Goal: Task Accomplishment & Management: Manage account settings

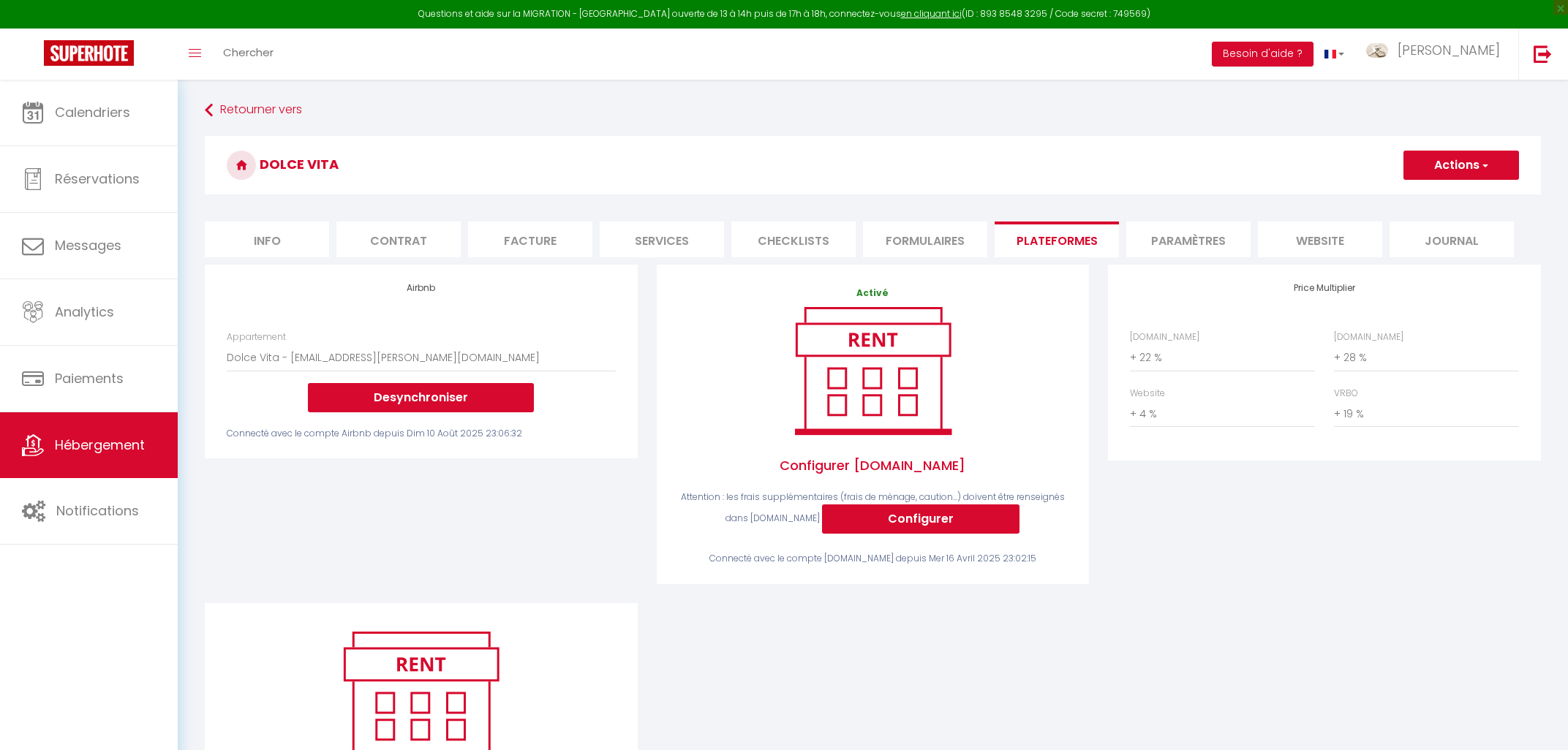
select select "10714-1389107891031429918"
select select "+ 22 %"
select select "+ 28 %"
select select "+ 4 %"
select select "+ 19 %"
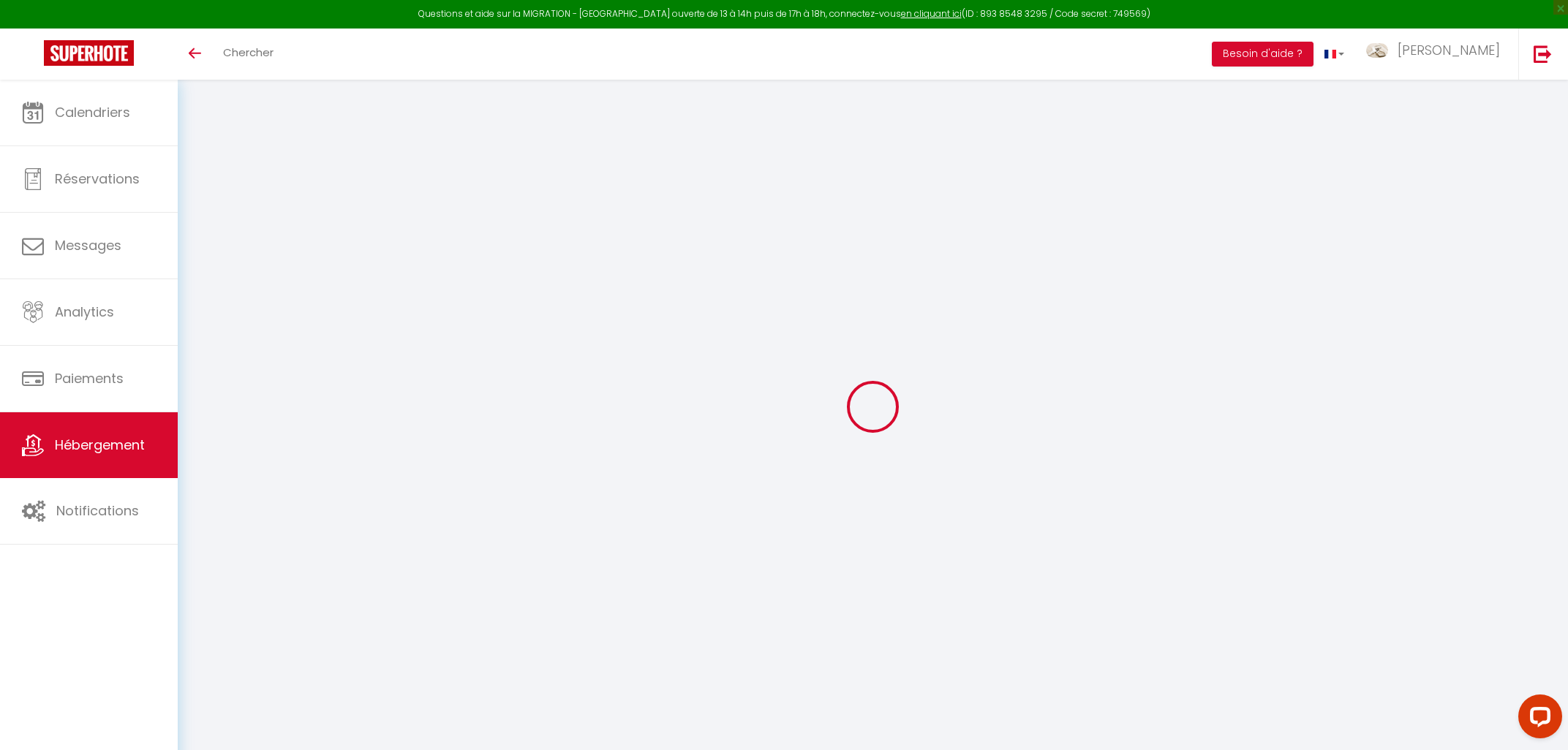
select select "+ 22 %"
select select "+ 28 %"
select select "+ 4 %"
select select "+ 19 %"
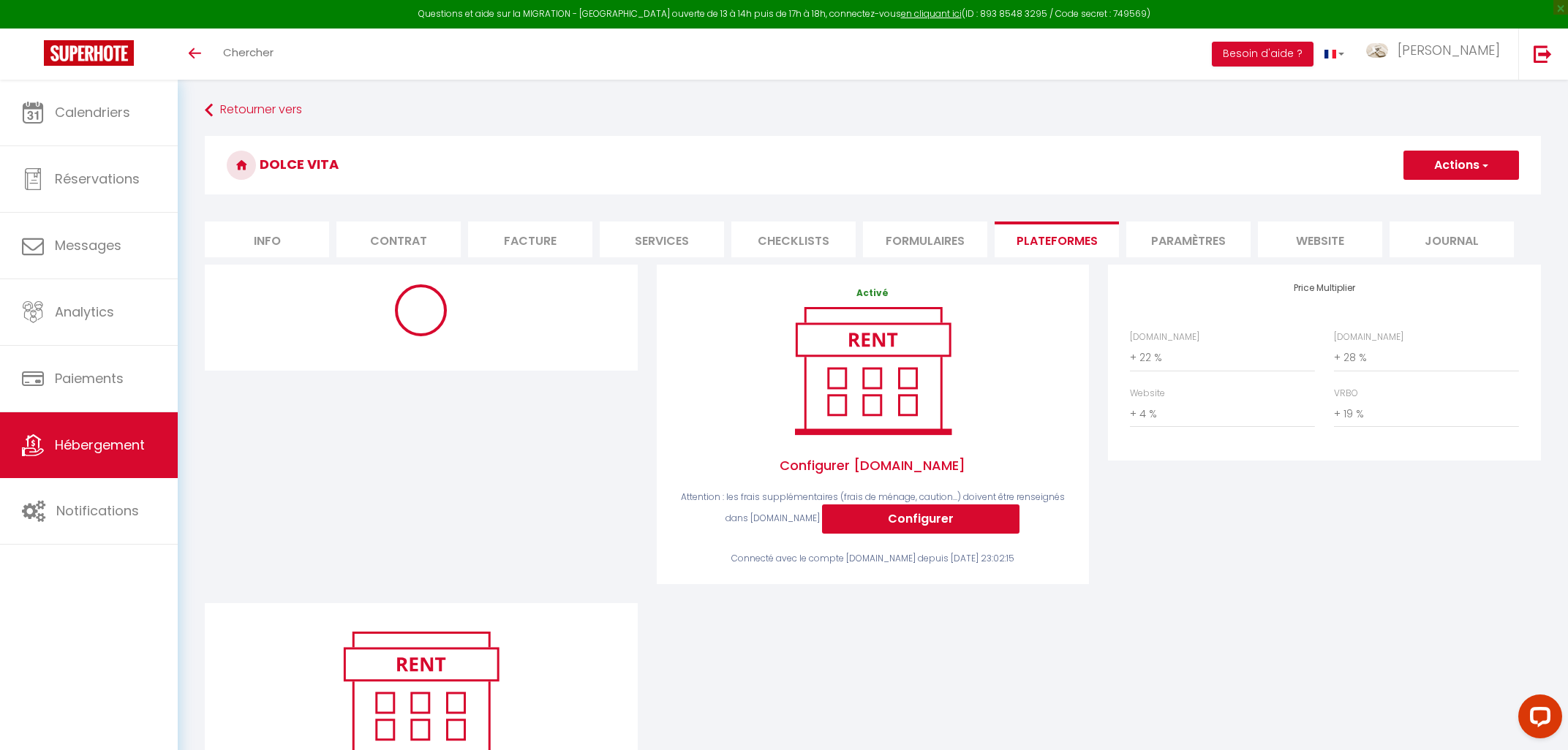
select select "10714-1389107891031429918"
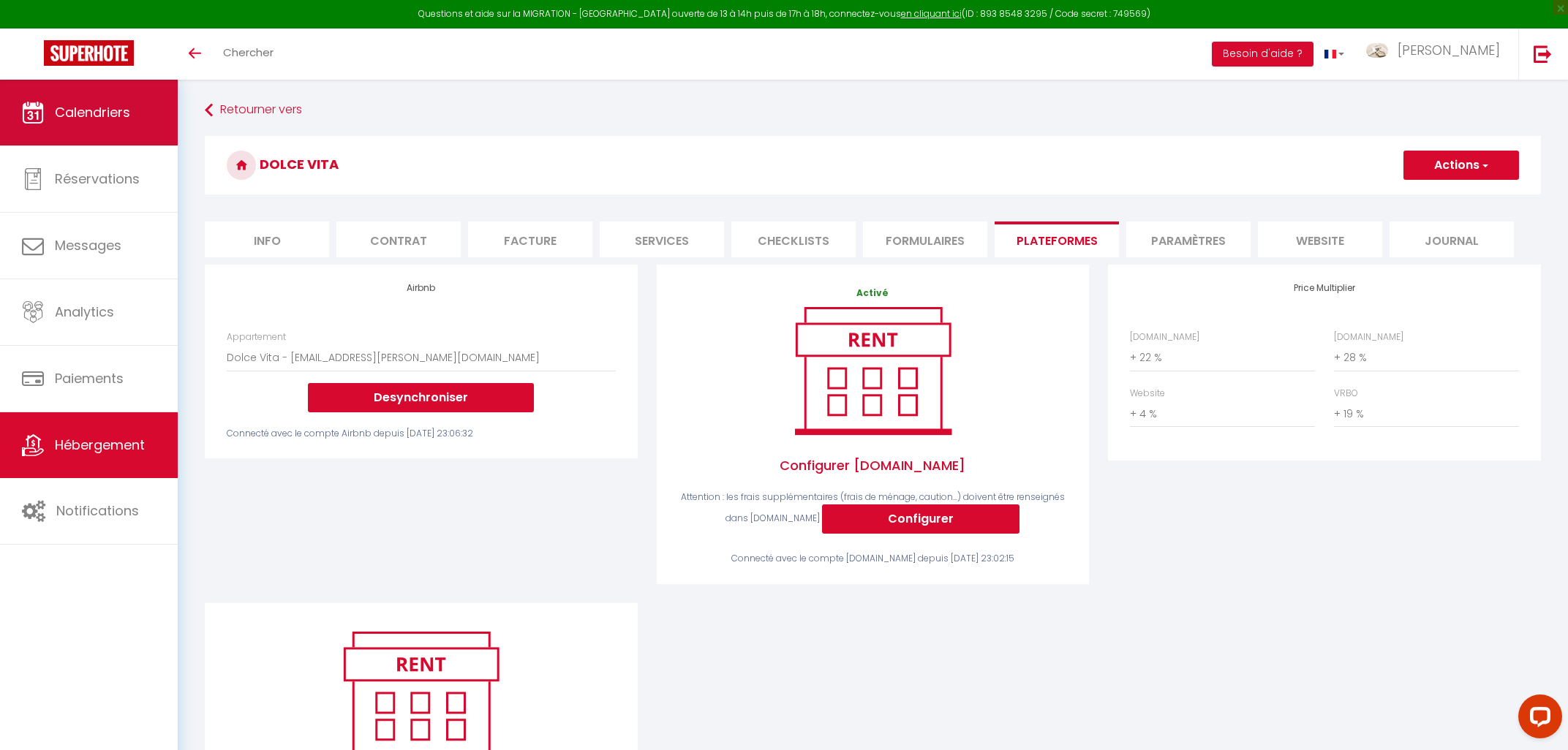
click at [66, 107] on span "Calendriers" at bounding box center [92, 112] width 75 height 18
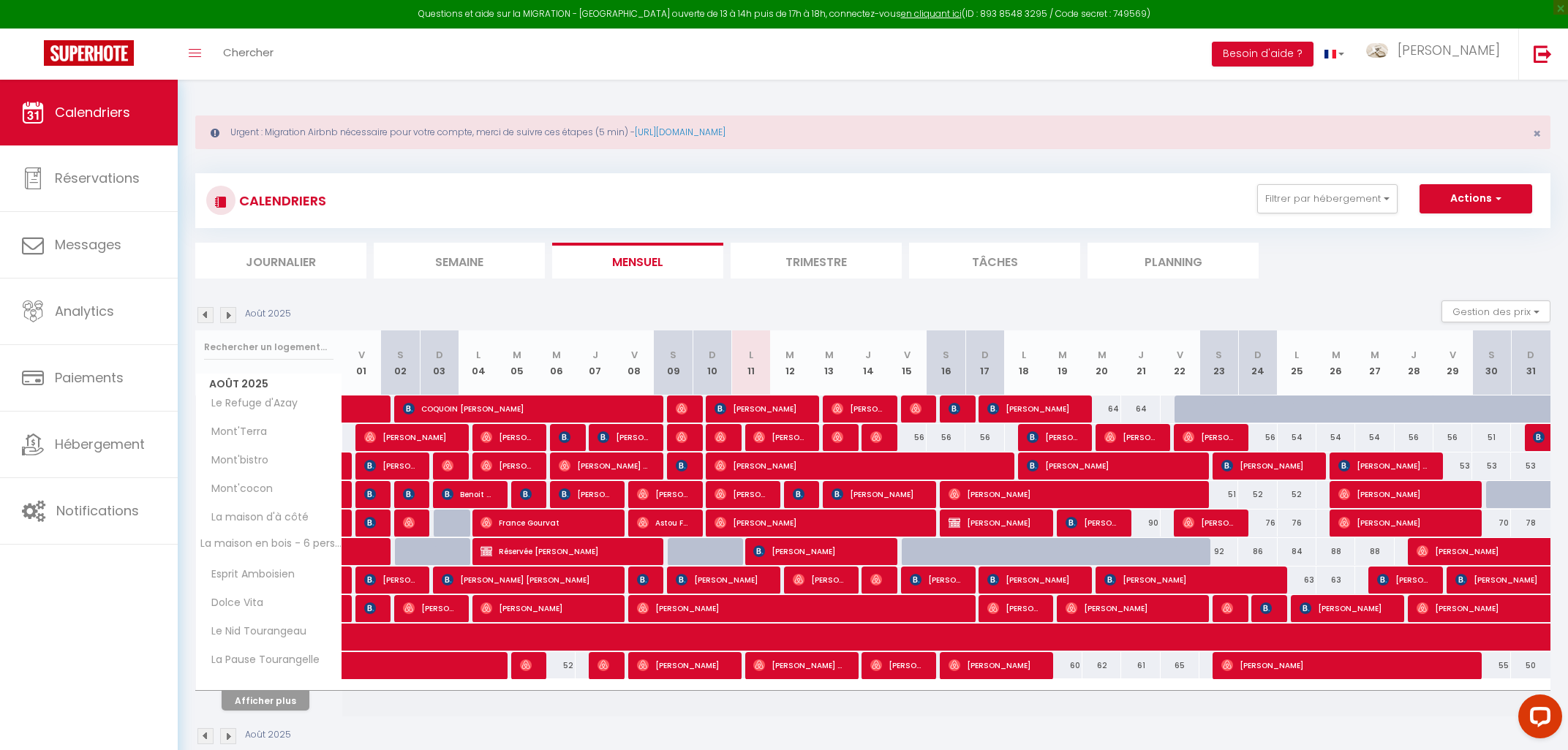
scroll to position [78, 0]
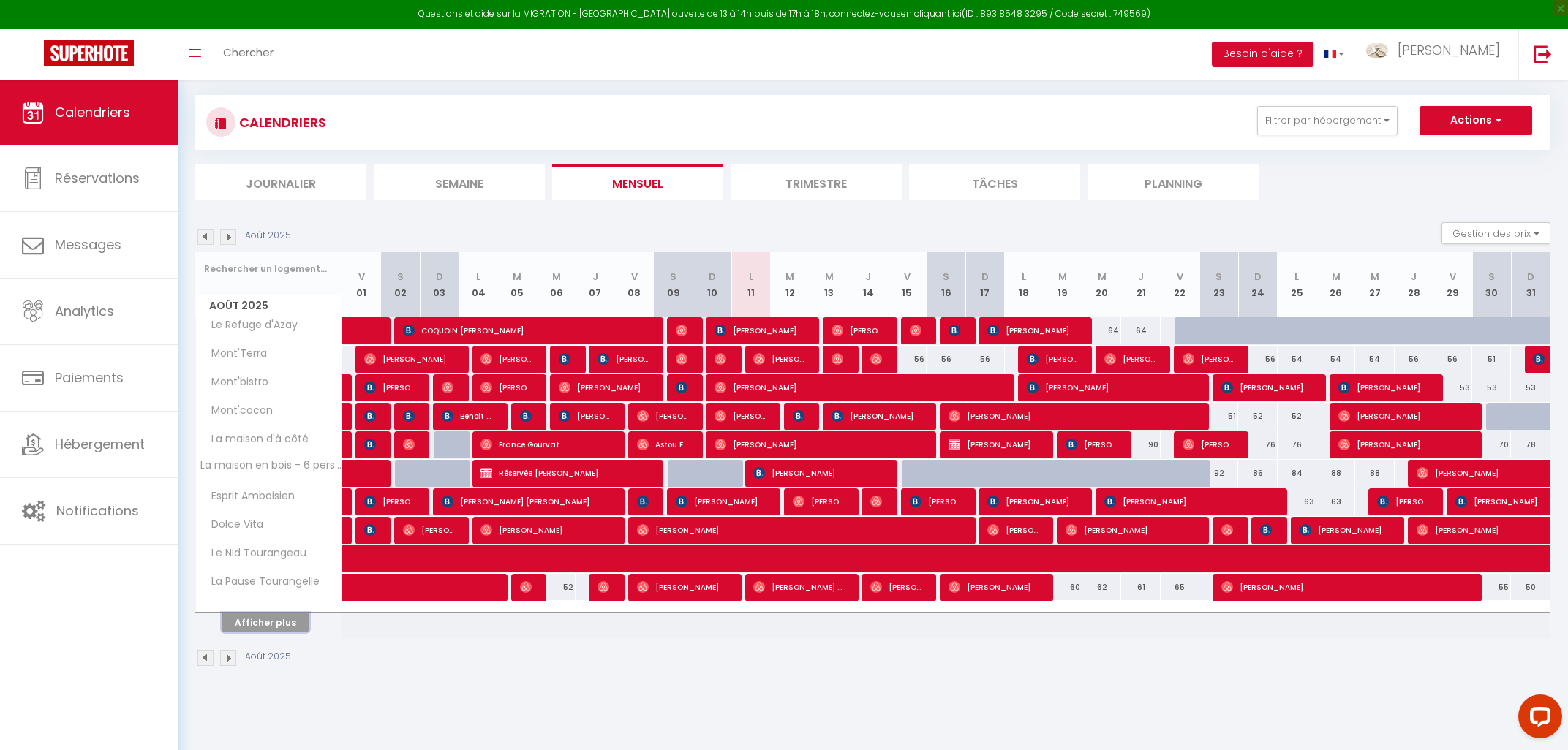
click at [288, 624] on button "Afficher plus" at bounding box center [265, 623] width 88 height 20
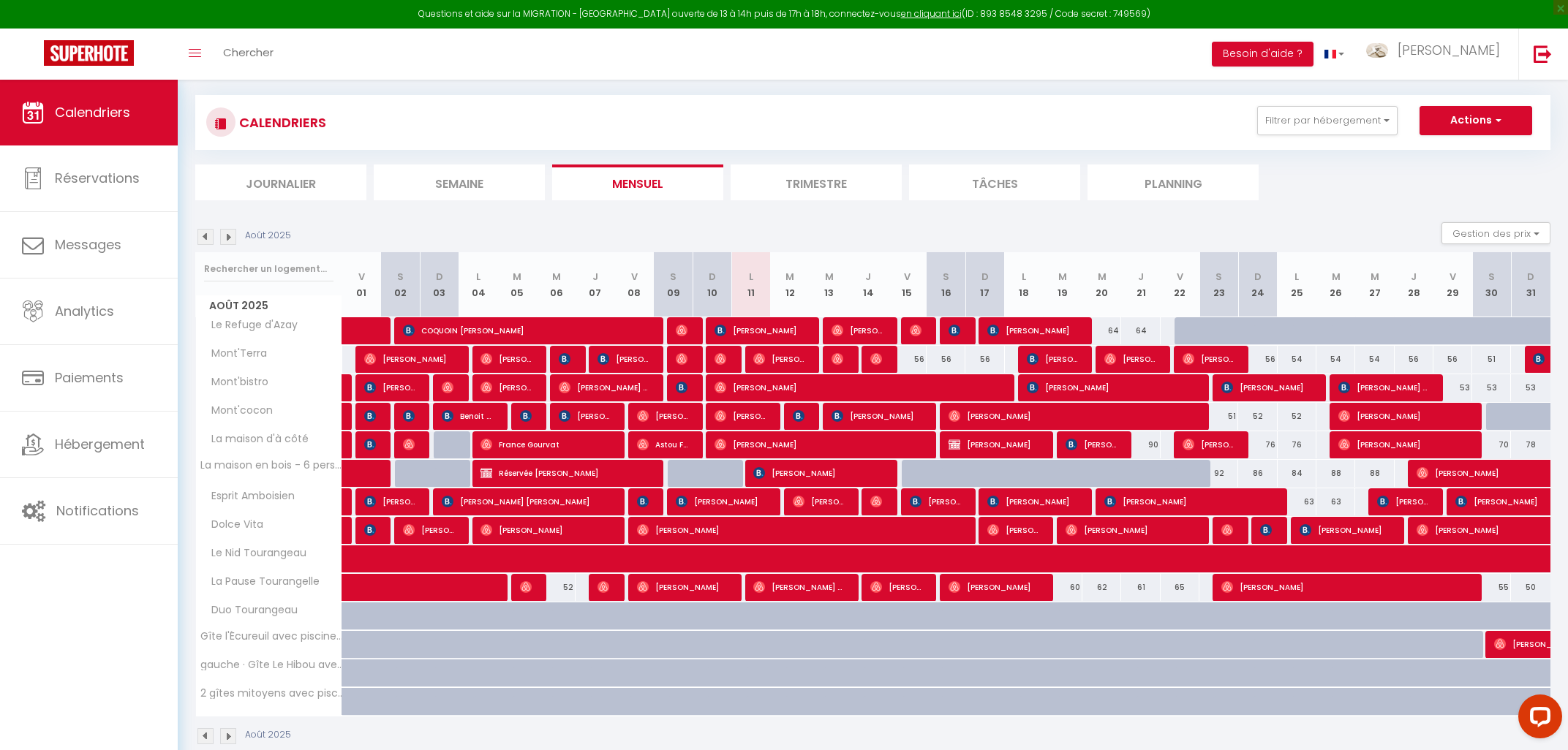
click at [231, 241] on img at bounding box center [228, 237] width 16 height 16
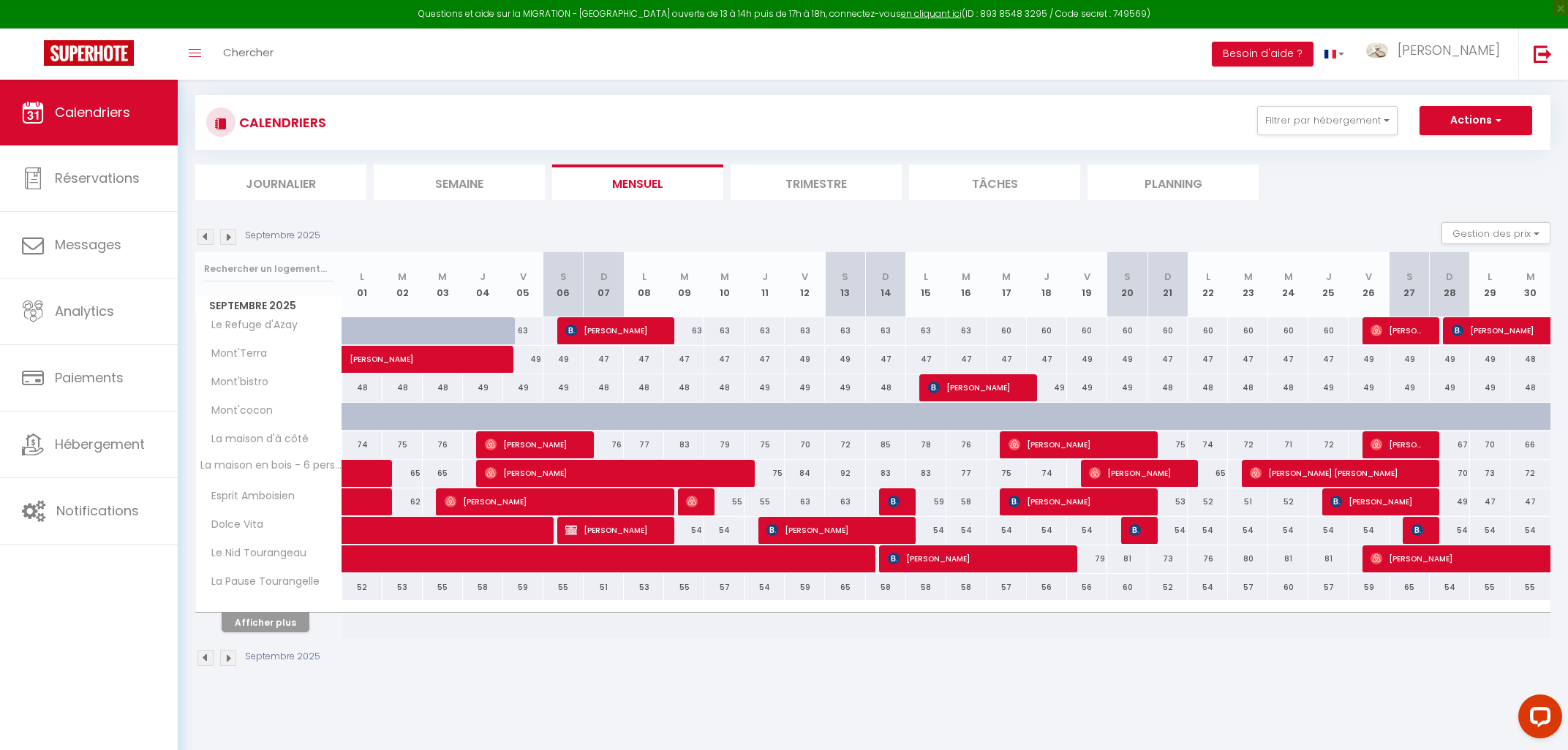
click at [231, 241] on img at bounding box center [228, 237] width 16 height 16
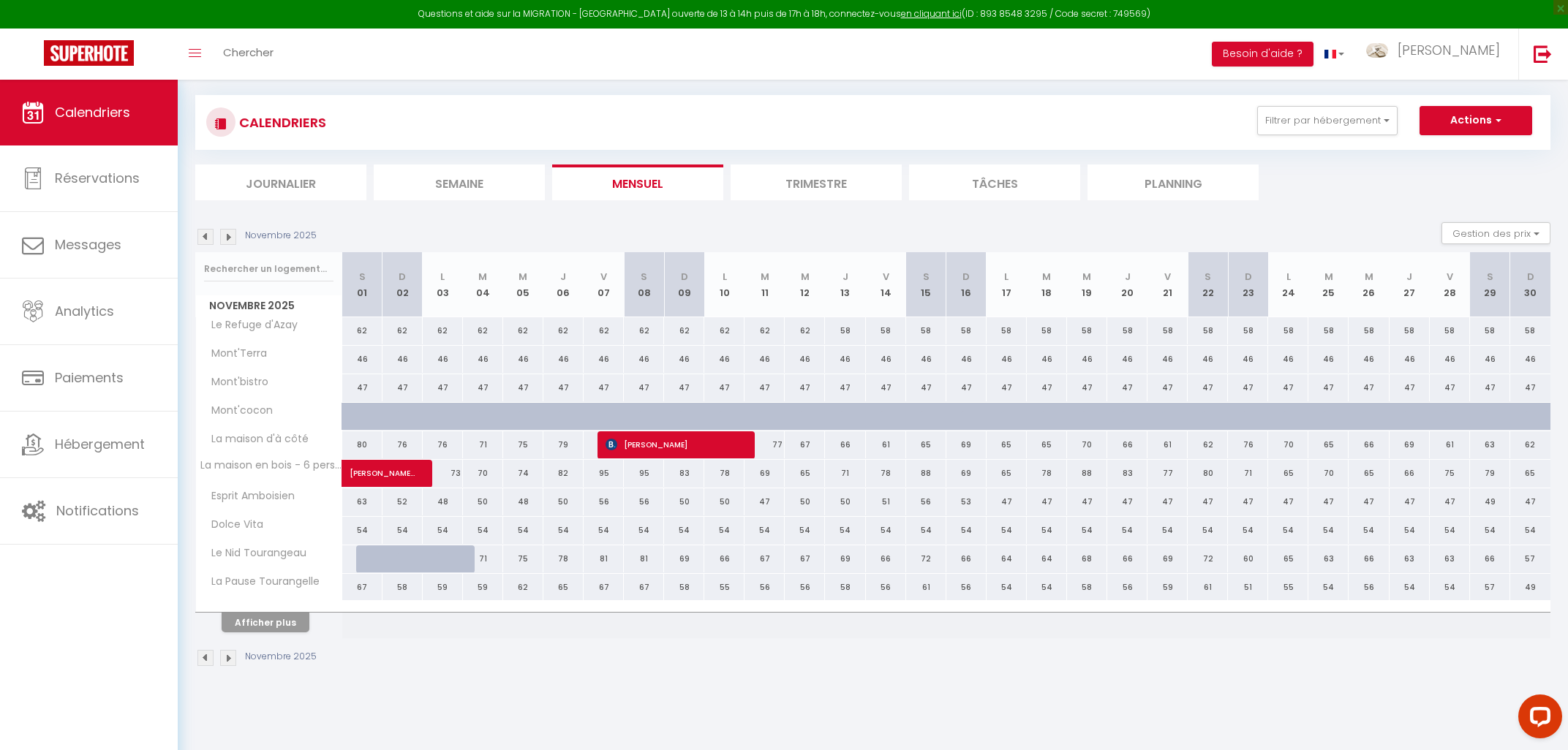
click at [231, 241] on img at bounding box center [228, 237] width 16 height 16
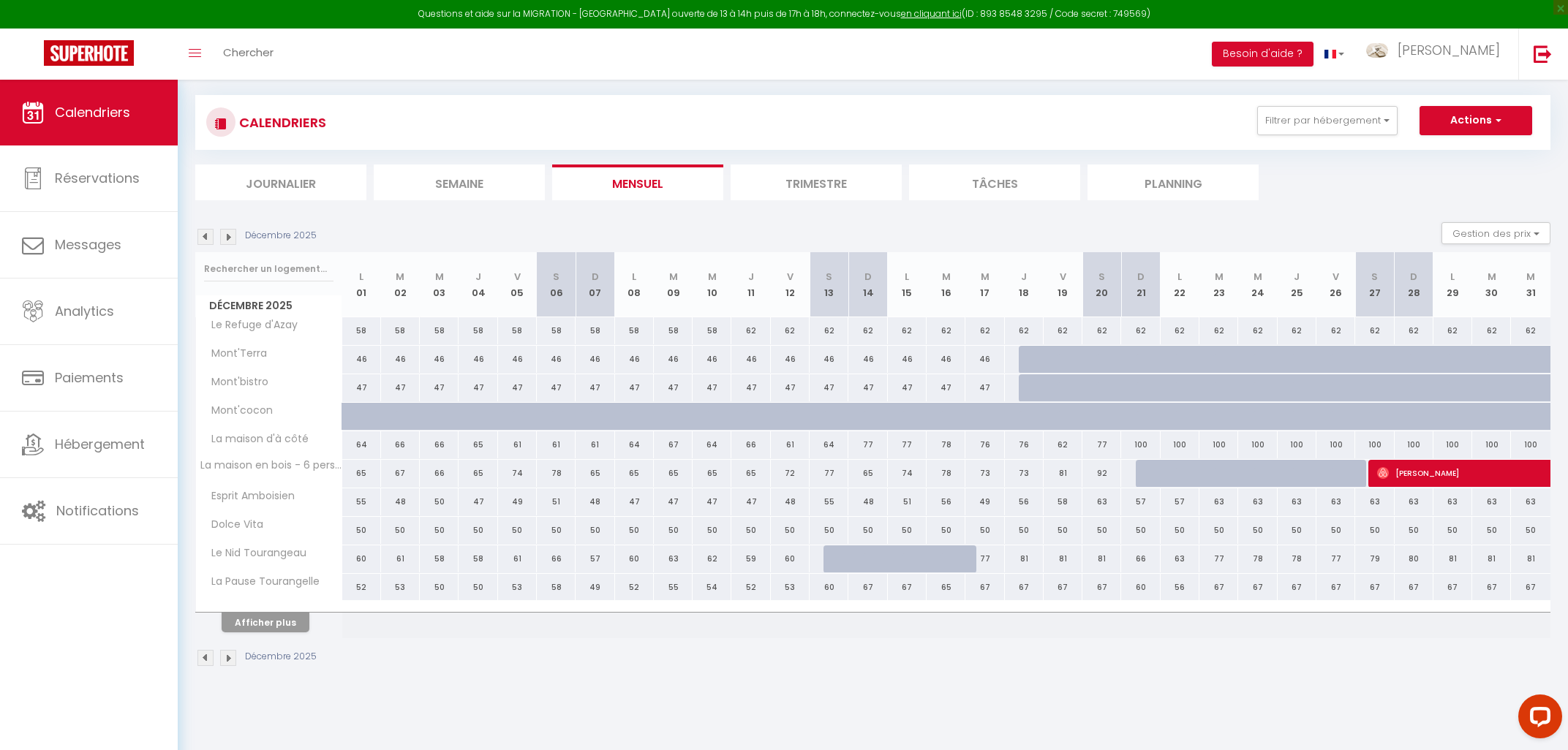
click at [231, 241] on img at bounding box center [228, 237] width 16 height 16
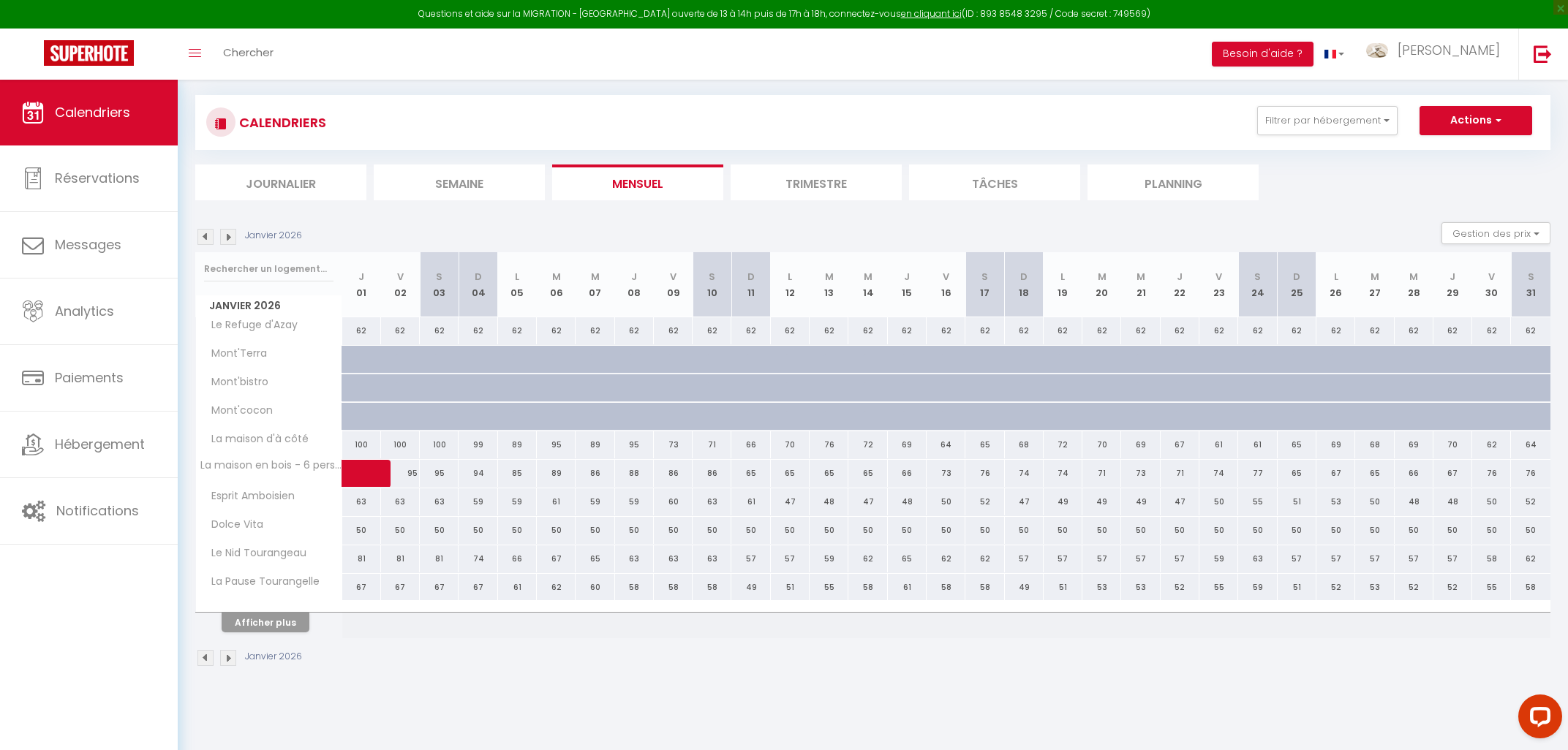
click at [231, 241] on img at bounding box center [228, 237] width 16 height 16
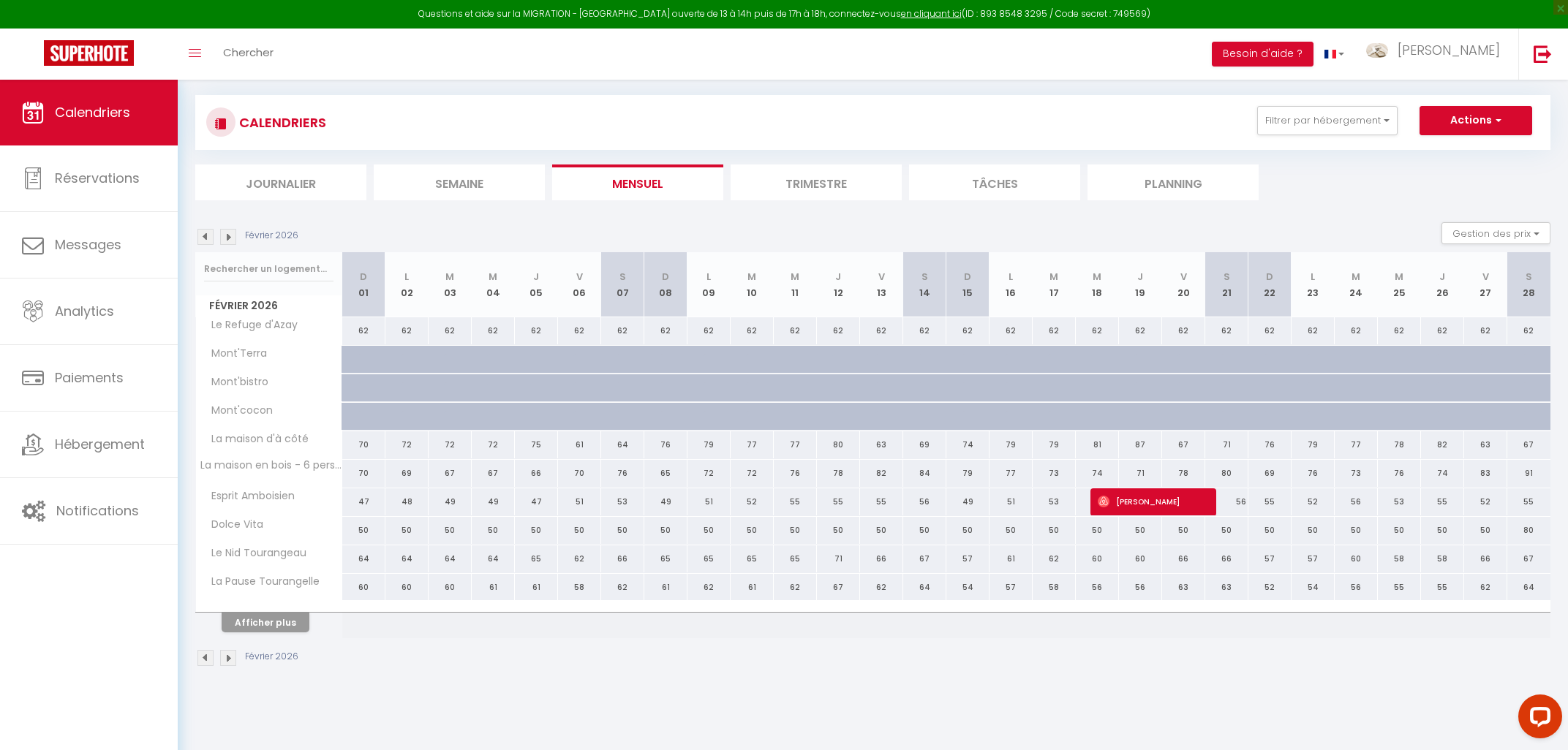
click at [231, 241] on img at bounding box center [228, 237] width 16 height 16
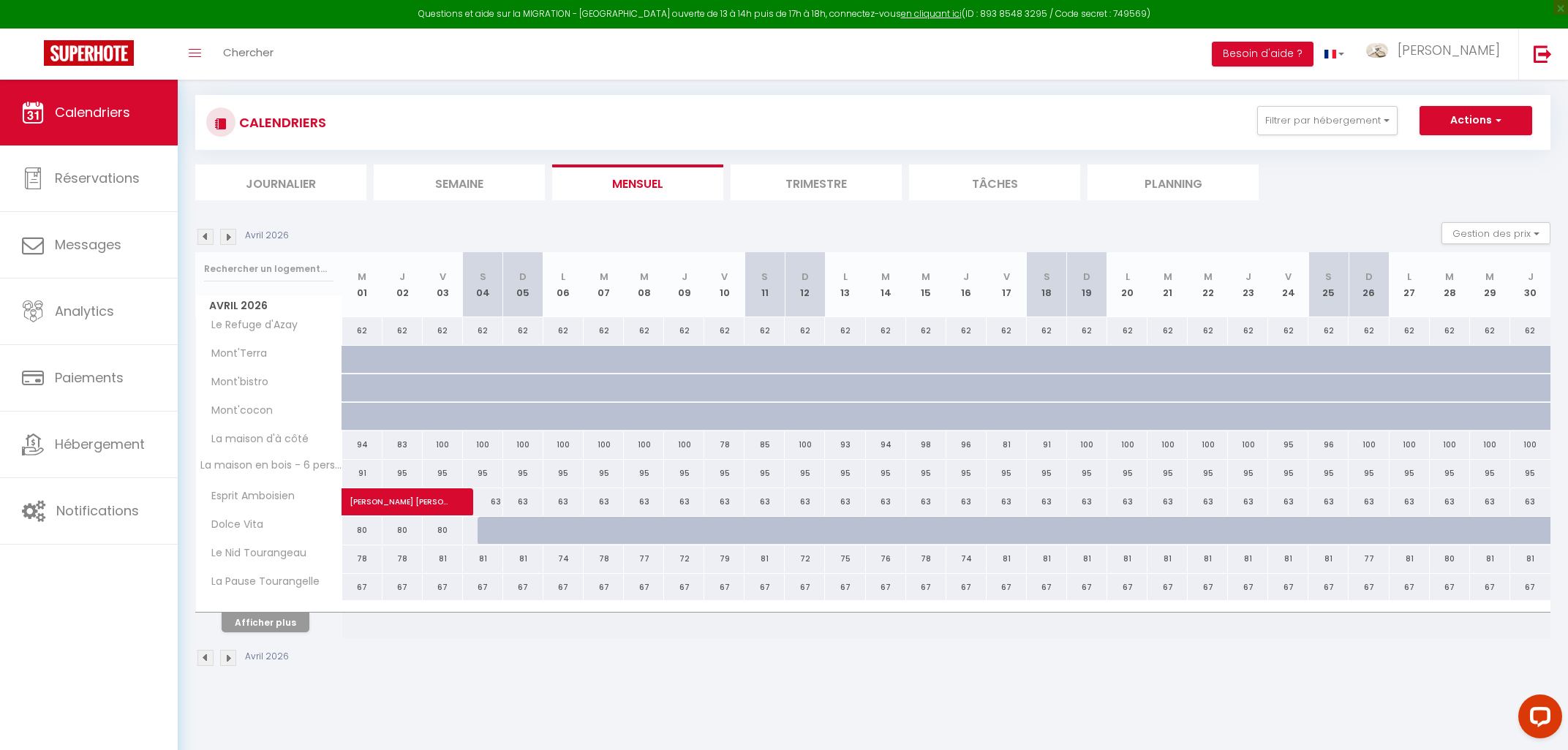
click at [231, 241] on img at bounding box center [228, 237] width 16 height 16
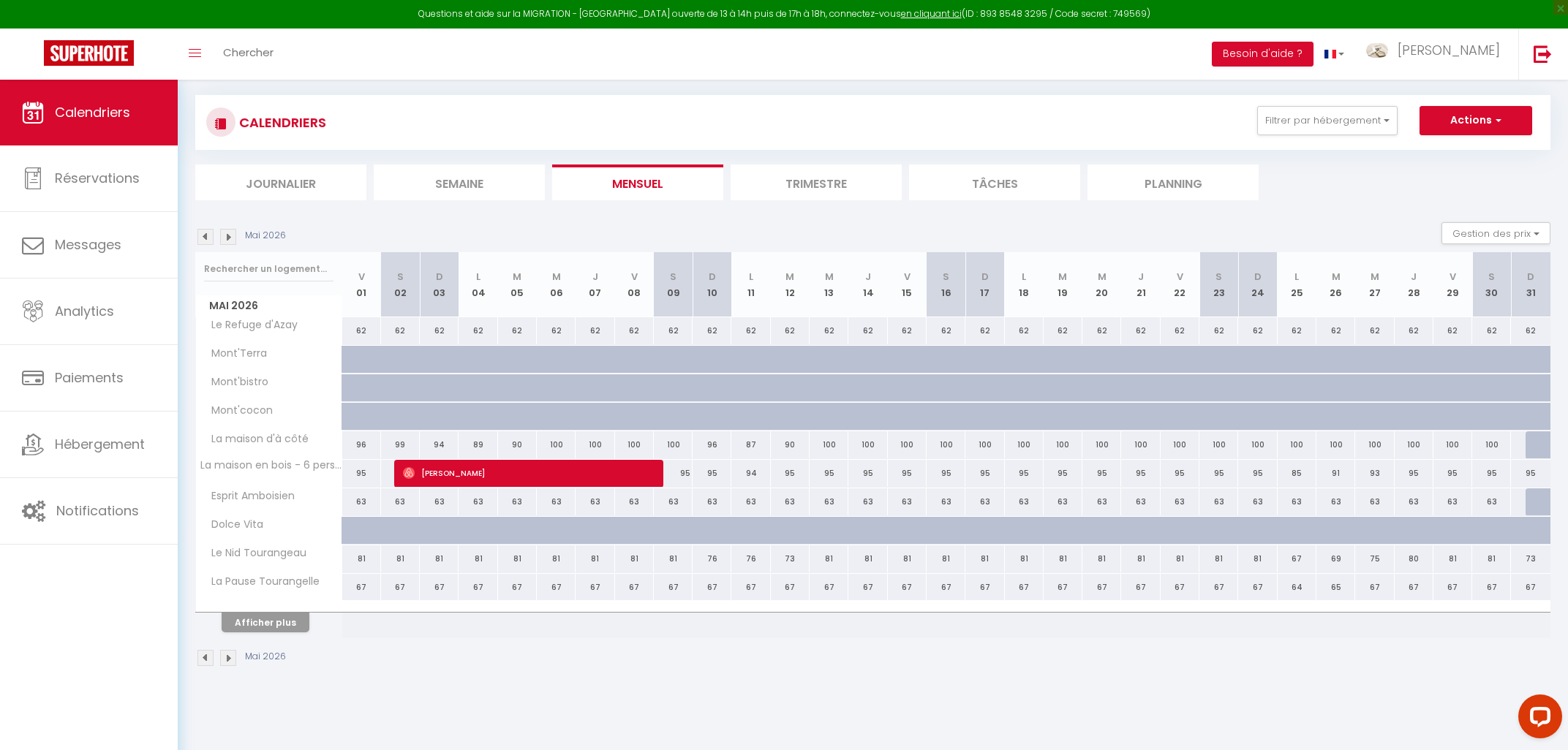
click at [231, 241] on img at bounding box center [228, 237] width 16 height 16
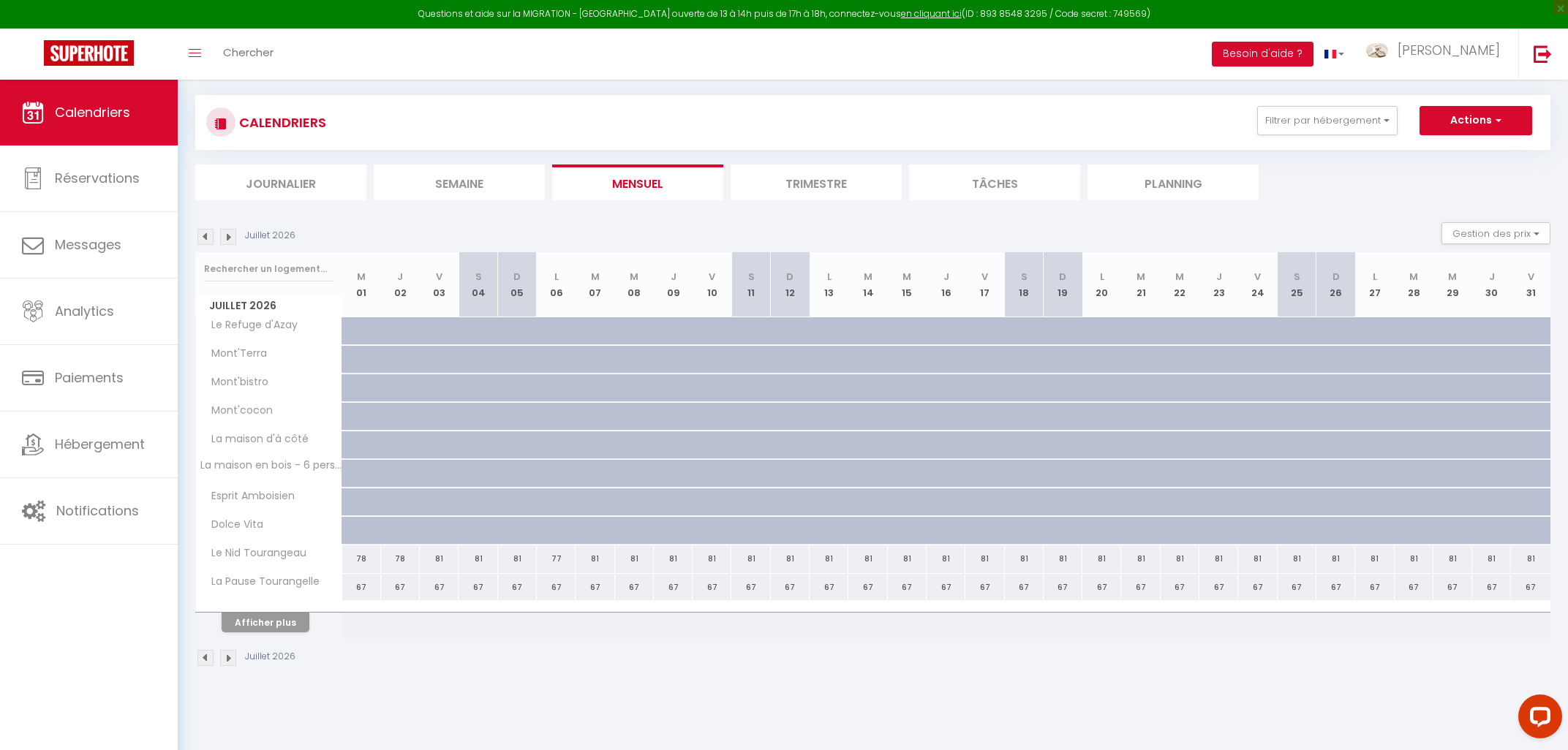
click at [231, 241] on img at bounding box center [228, 237] width 16 height 16
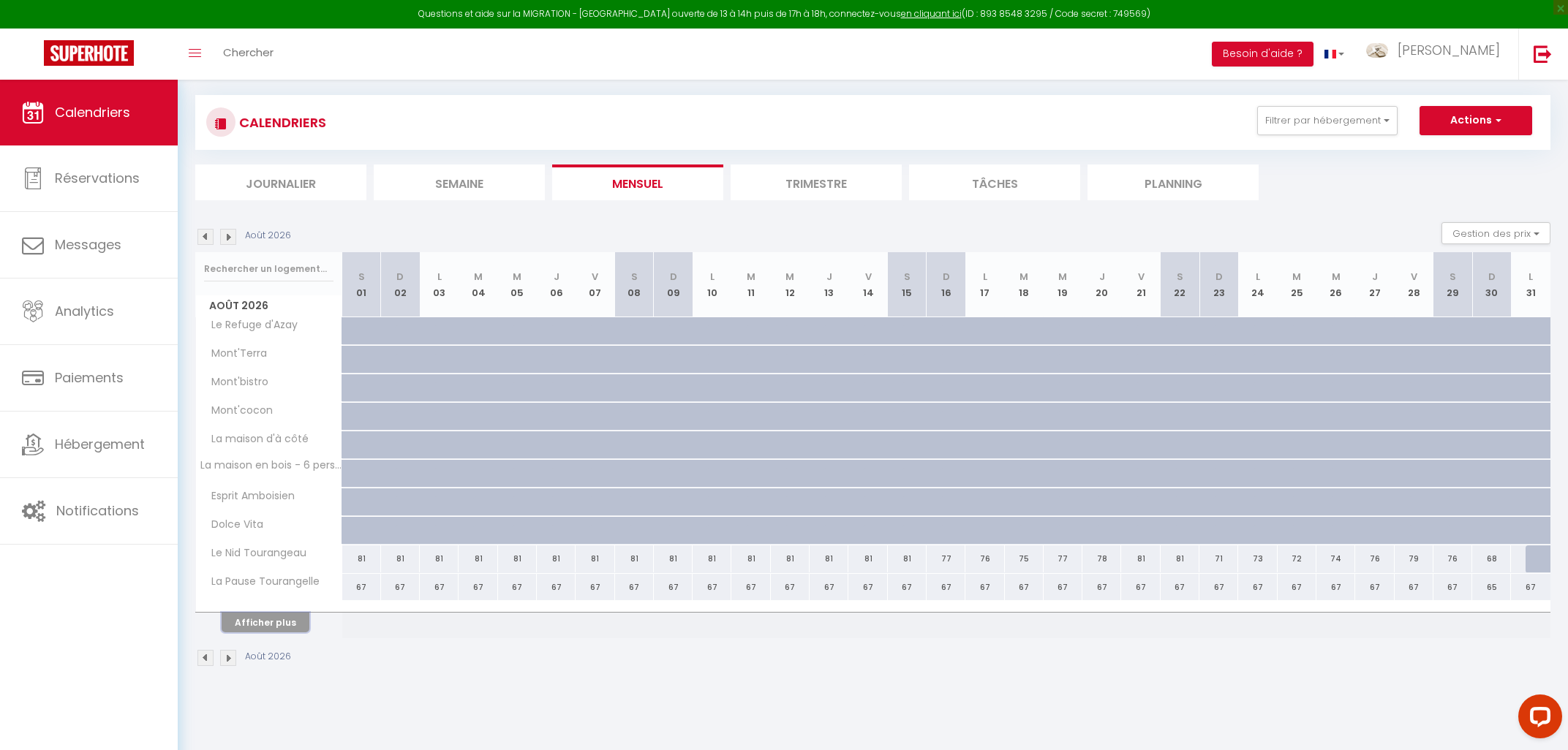
click at [281, 626] on button "Afficher plus" at bounding box center [265, 623] width 88 height 20
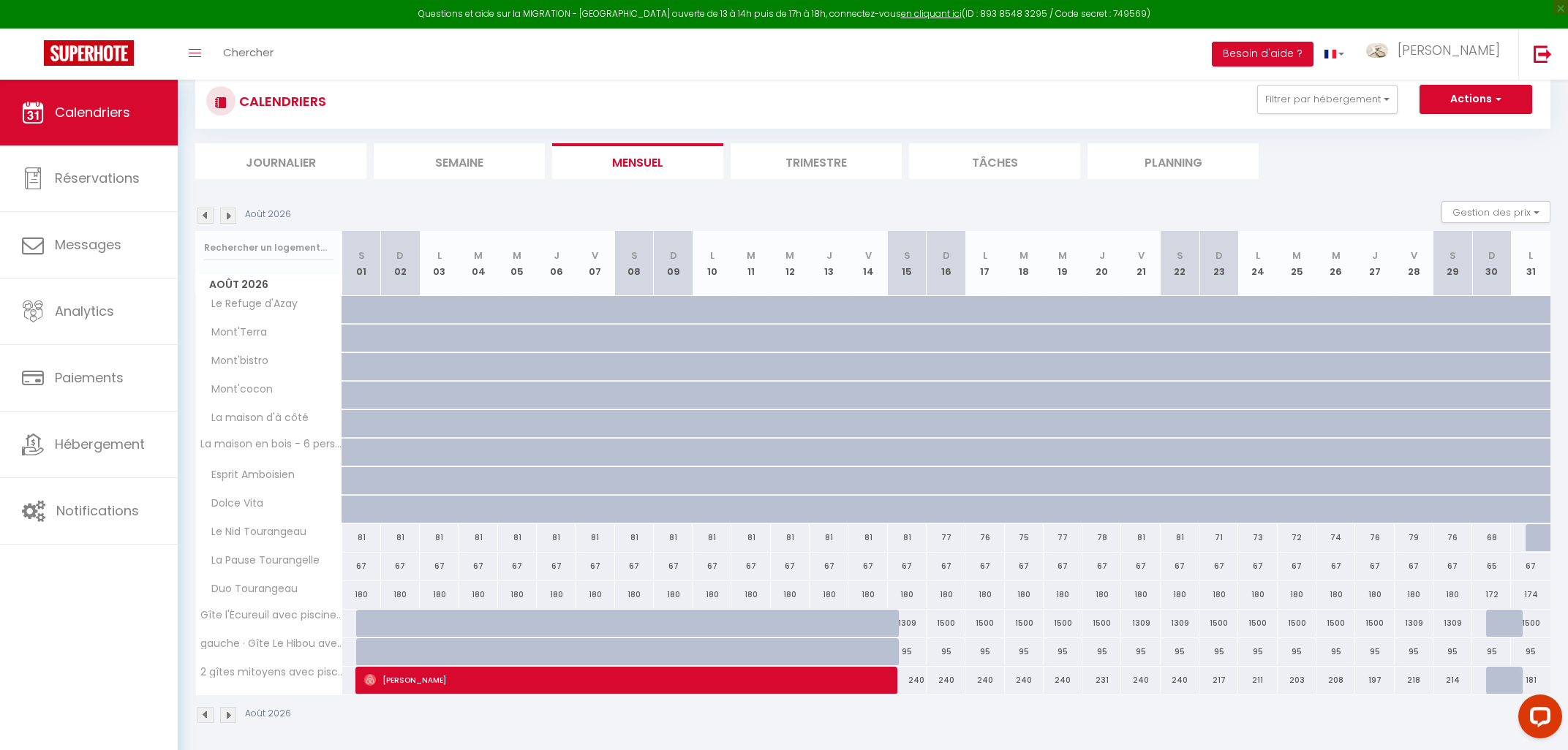
scroll to position [106, 0]
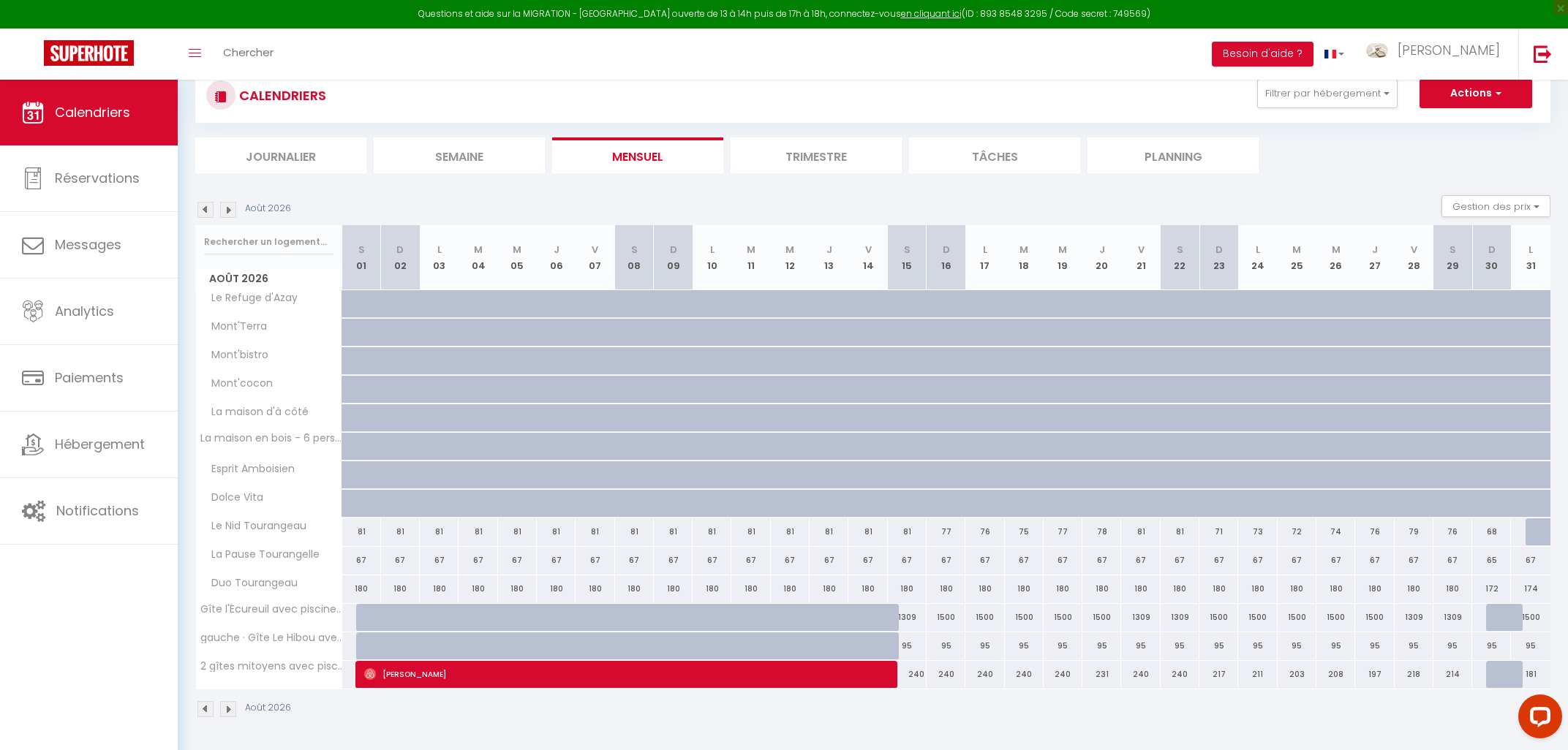
click at [227, 211] on img at bounding box center [228, 210] width 16 height 16
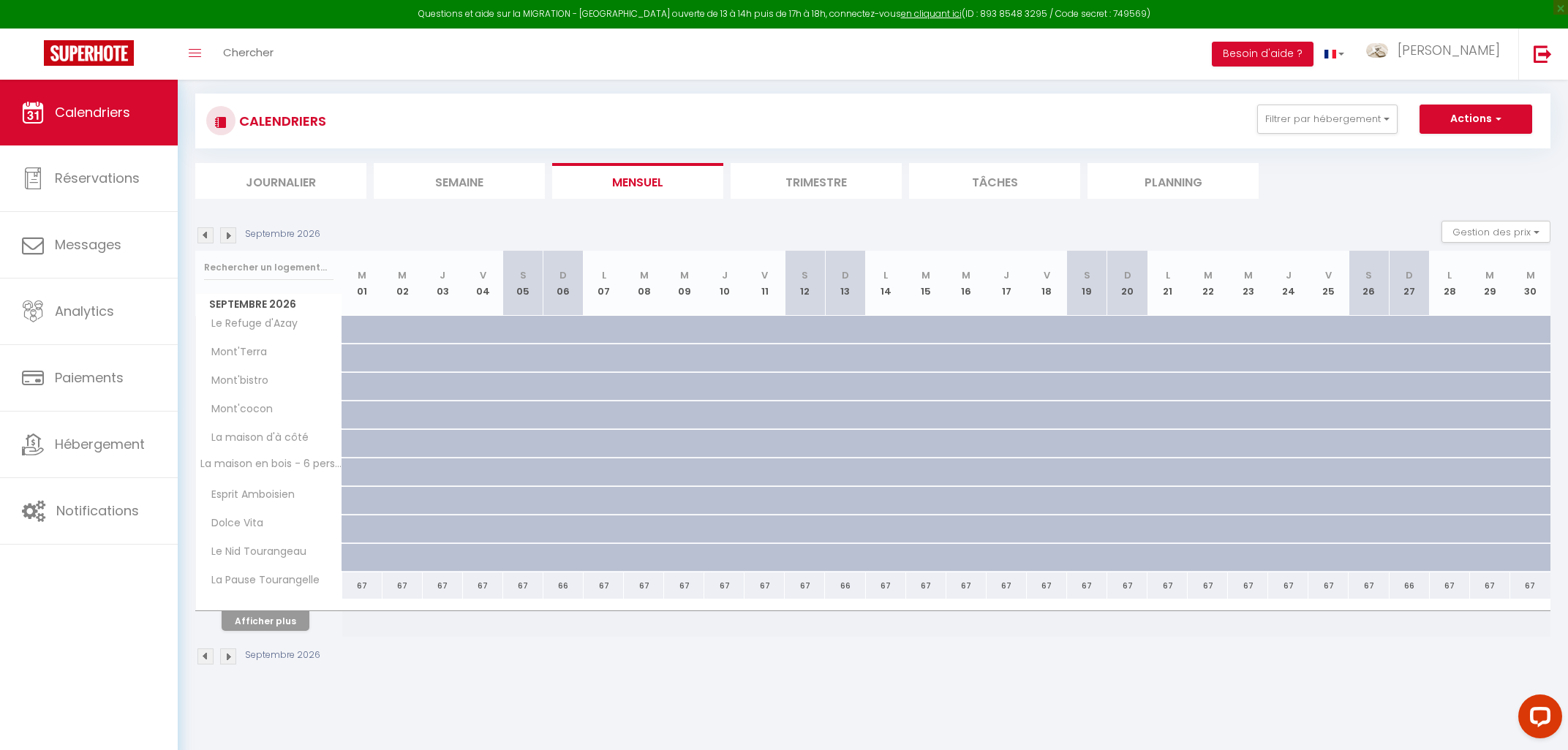
scroll to position [80, 0]
click at [265, 625] on button "Afficher plus" at bounding box center [265, 621] width 88 height 20
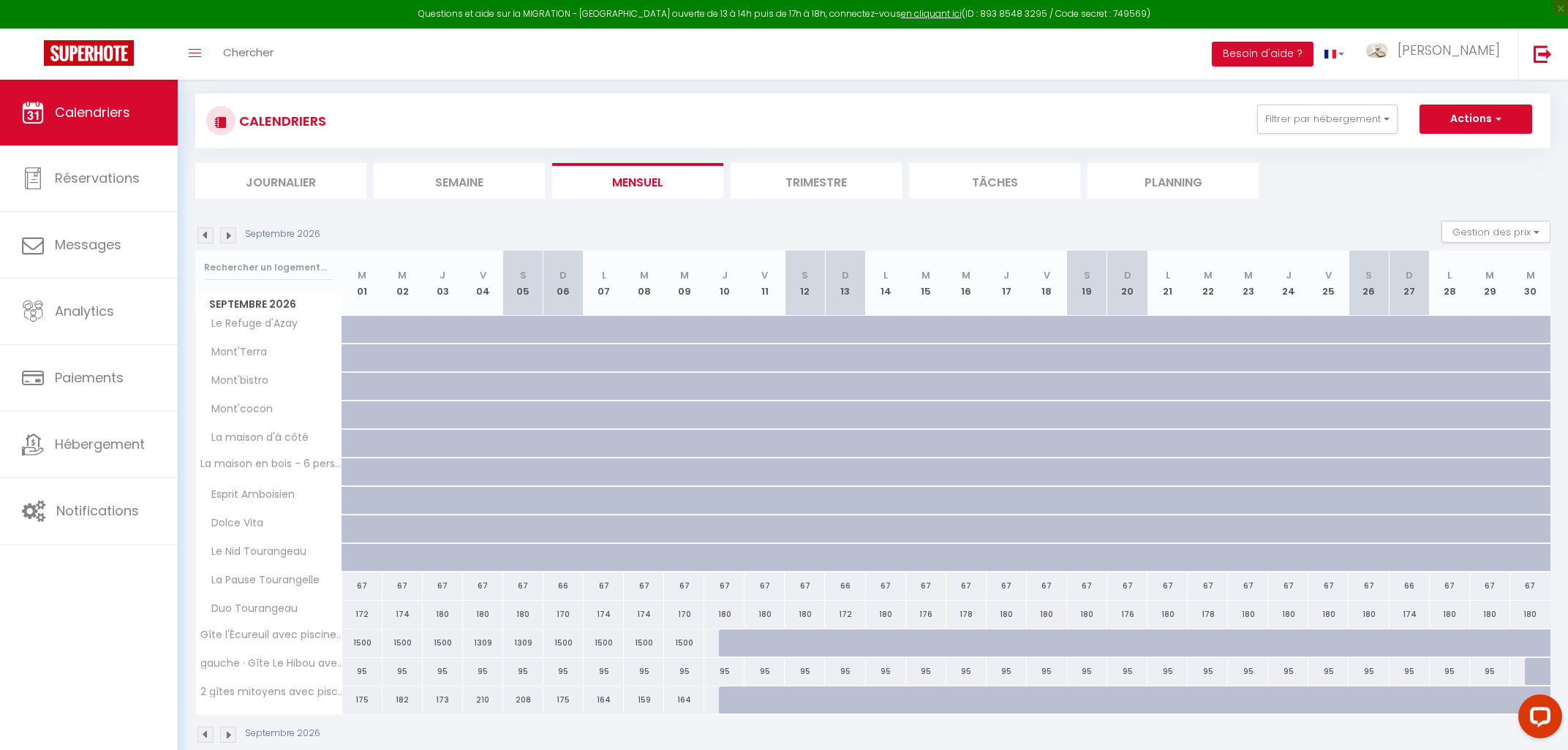
select select
click at [356, 648] on div "1500" at bounding box center [362, 643] width 41 height 27
type input "1500"
select select "1"
type input "Mar 01 Septembre 2026"
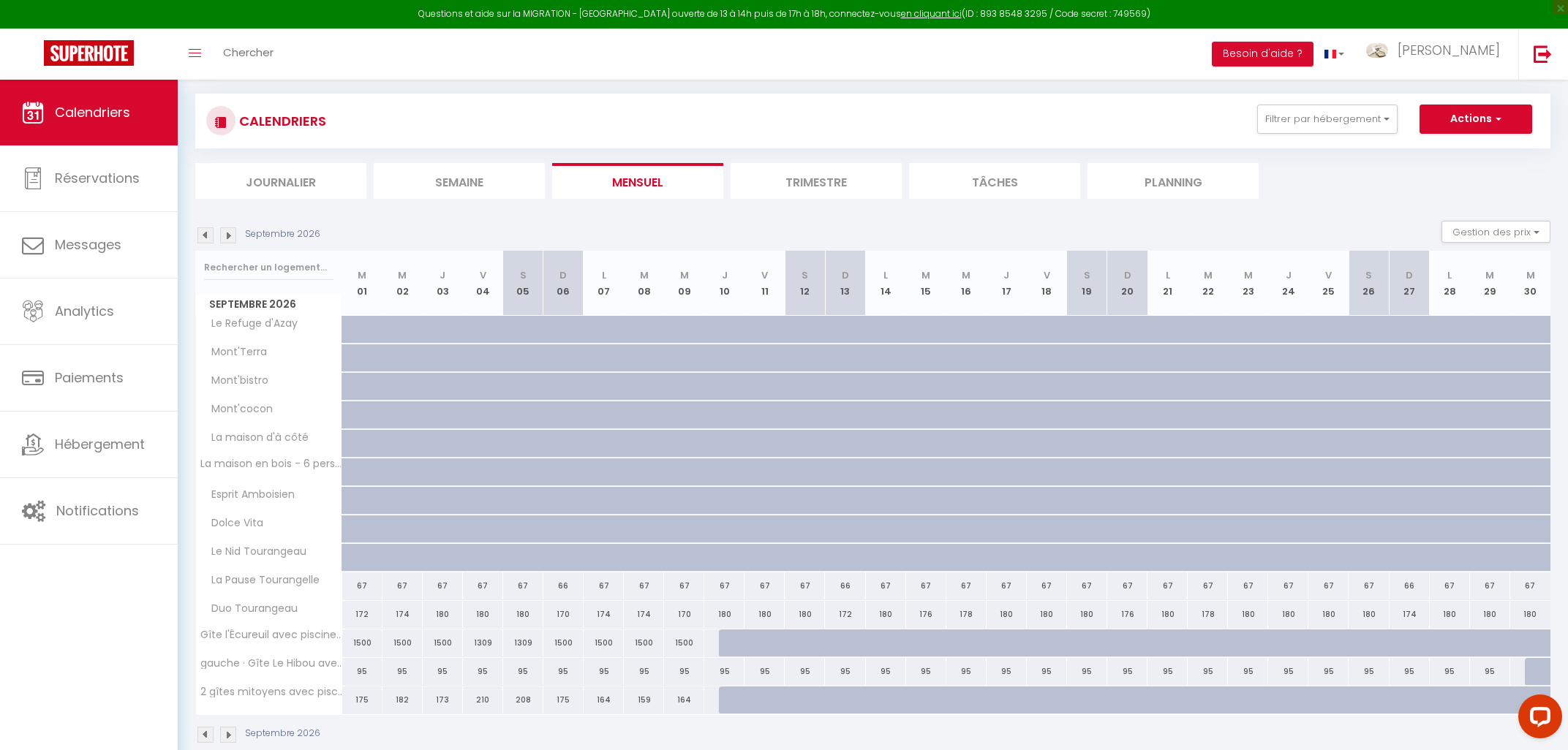
type input "Mer 02 Septembre 2026"
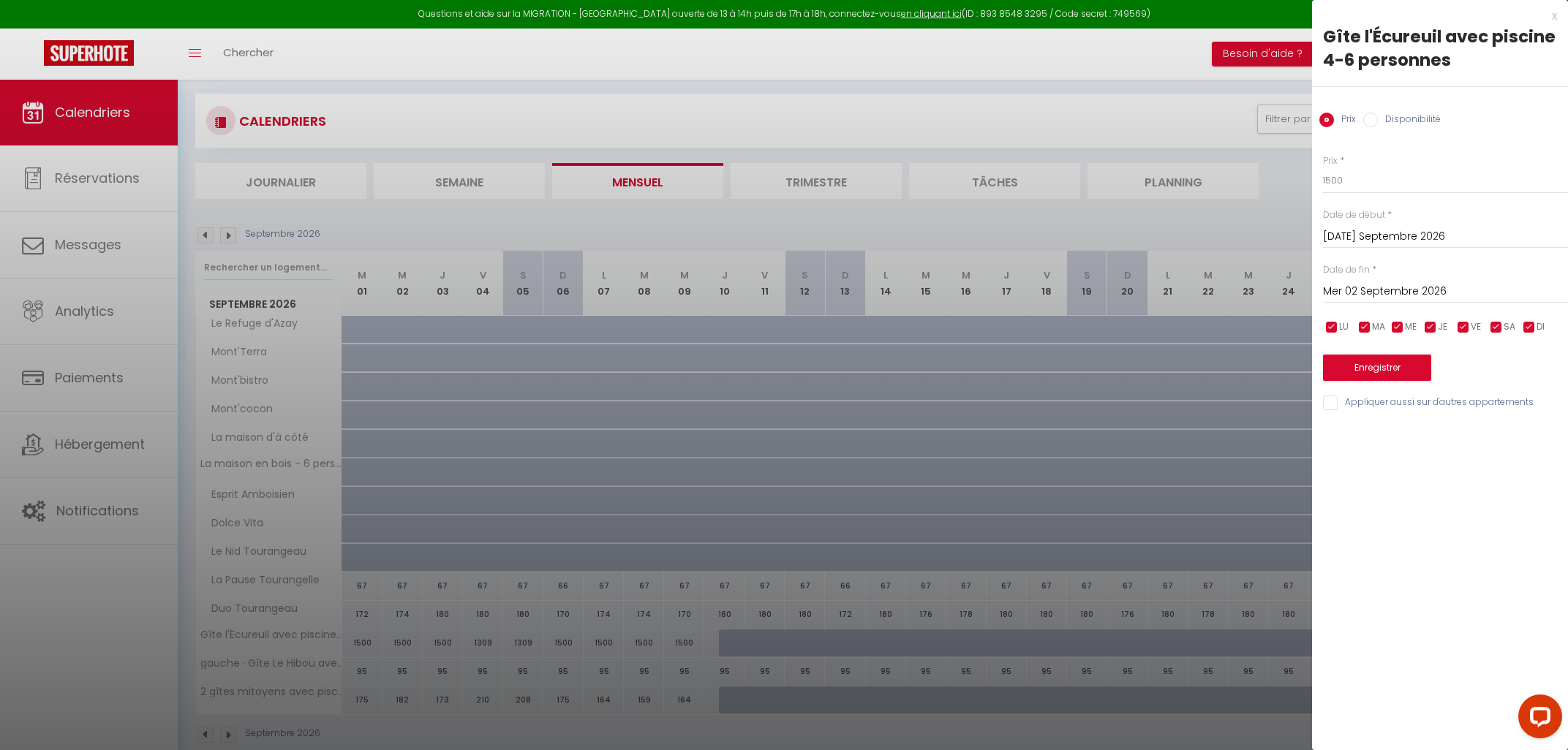
click at [1384, 125] on label "Disponibilité" at bounding box center [1409, 121] width 63 height 16
click at [1378, 125] on input "Disponibilité" at bounding box center [1371, 120] width 15 height 15
radio input "true"
radio input "false"
click at [1323, 167] on select "Disponible Indisponible" at bounding box center [1445, 181] width 245 height 28
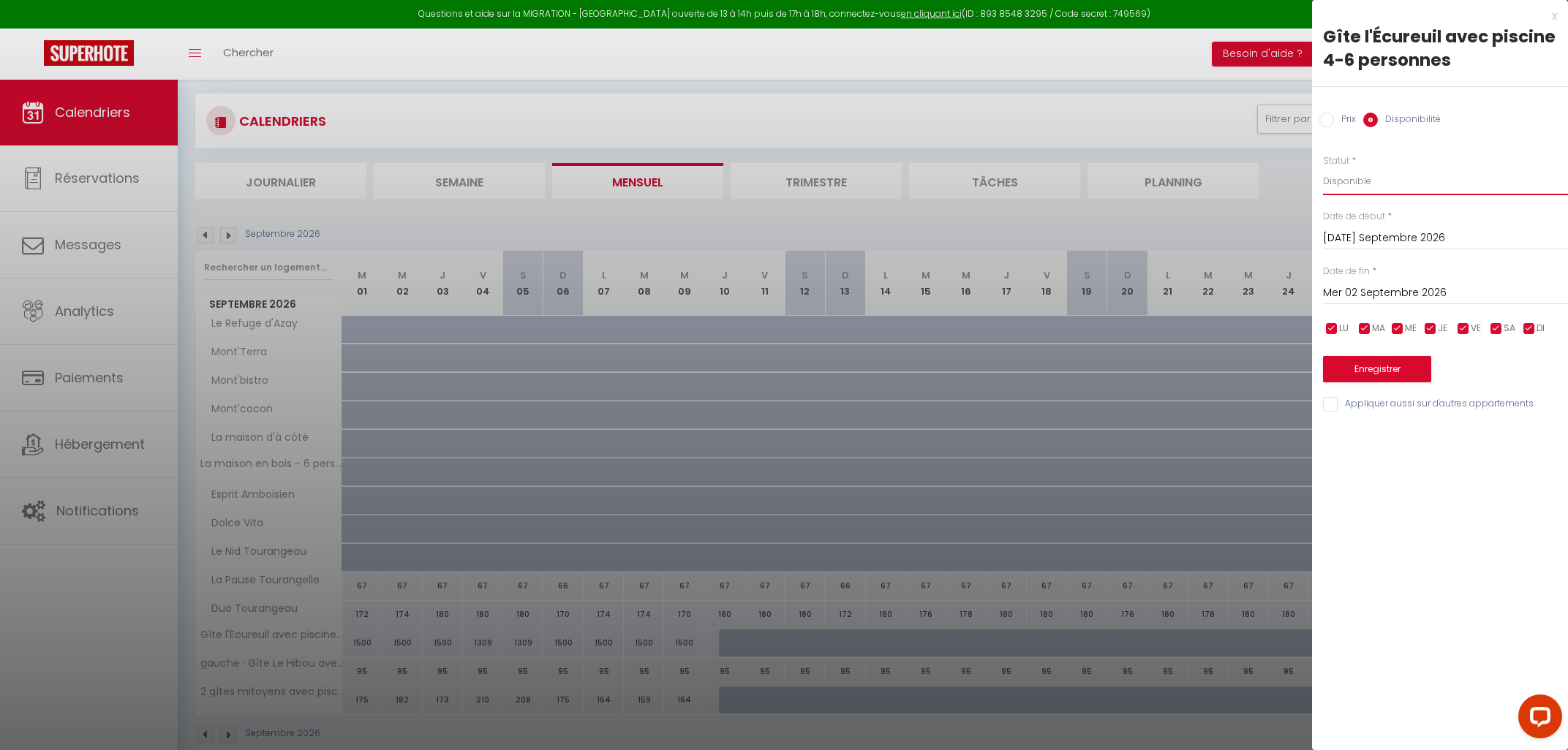
select select "0"
click option "Indisponible" at bounding box center [0, 0] width 0 height 0
click at [1359, 236] on input "Mar 01 Septembre 2026" at bounding box center [1445, 239] width 245 height 19
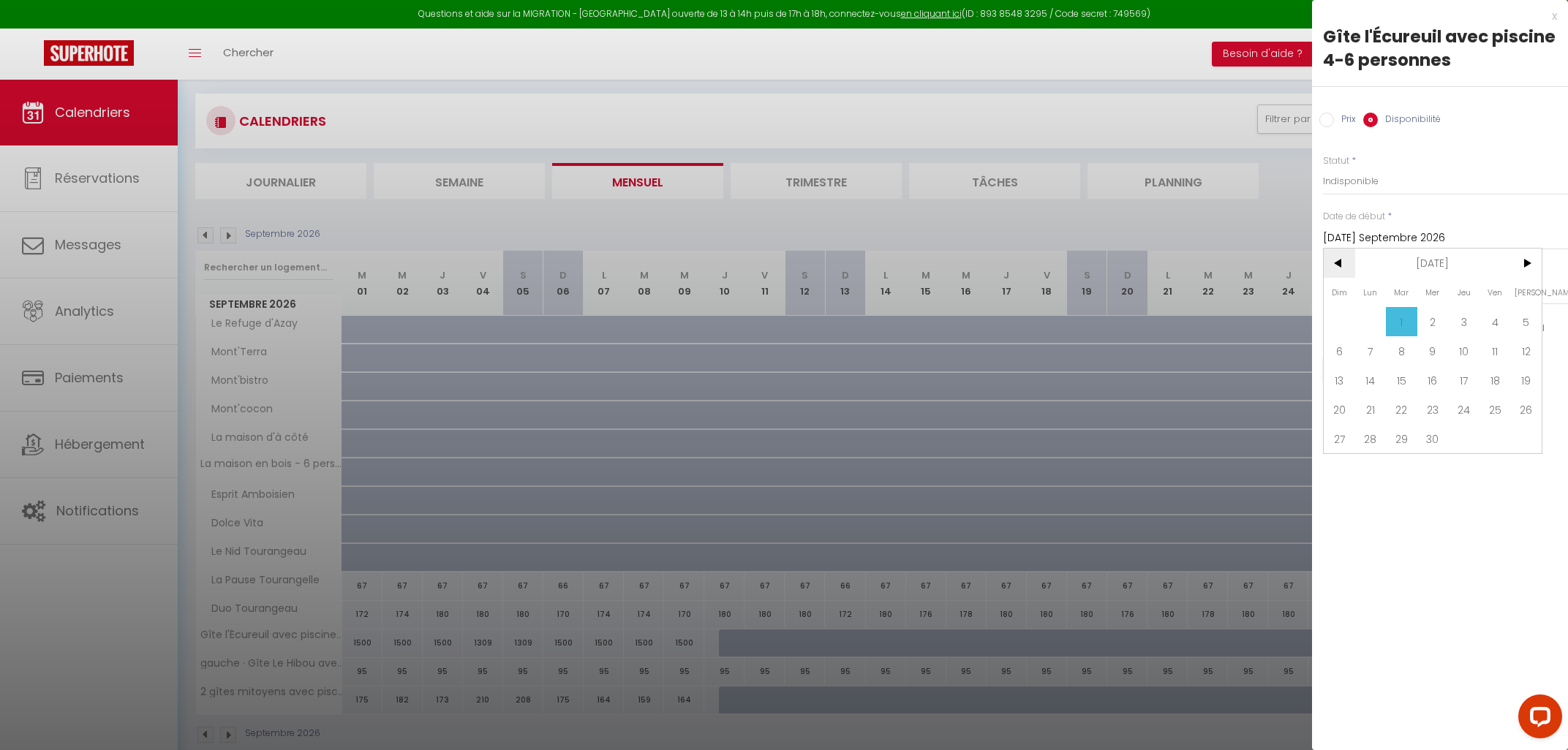
click at [1335, 260] on span "<" at bounding box center [1339, 263] width 32 height 29
click at [1365, 469] on span "31" at bounding box center [1371, 468] width 32 height 29
type input "Lun 31 Août 2026"
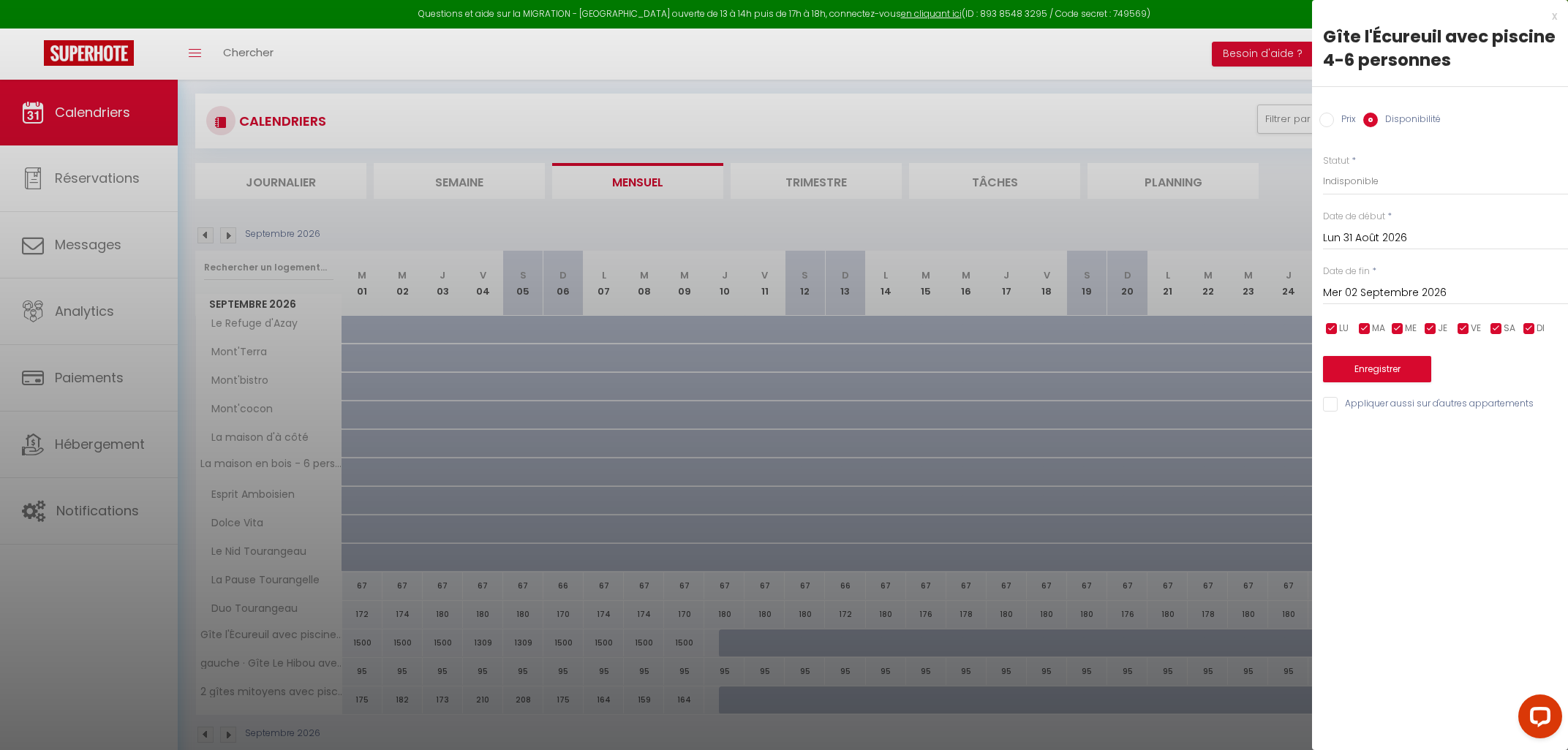
click at [1369, 295] on input "Mer 02 Septembre 2026" at bounding box center [1445, 293] width 245 height 19
click at [1497, 416] on span "11" at bounding box center [1495, 406] width 32 height 29
type input "Ven 11 Septembre 2026"
click at [1381, 364] on button "Enregistrer" at bounding box center [1376, 369] width 108 height 27
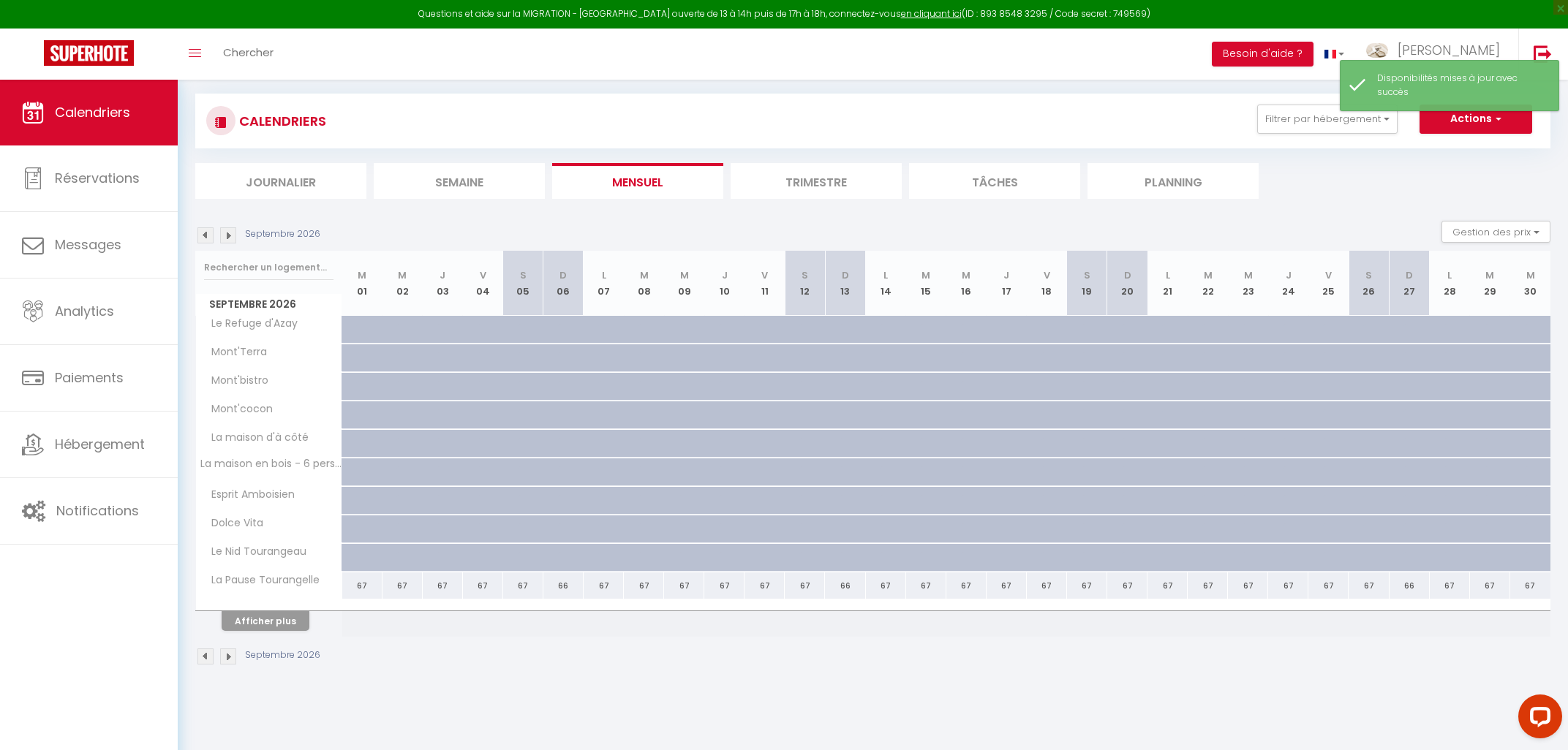
click at [225, 239] on img at bounding box center [228, 236] width 16 height 16
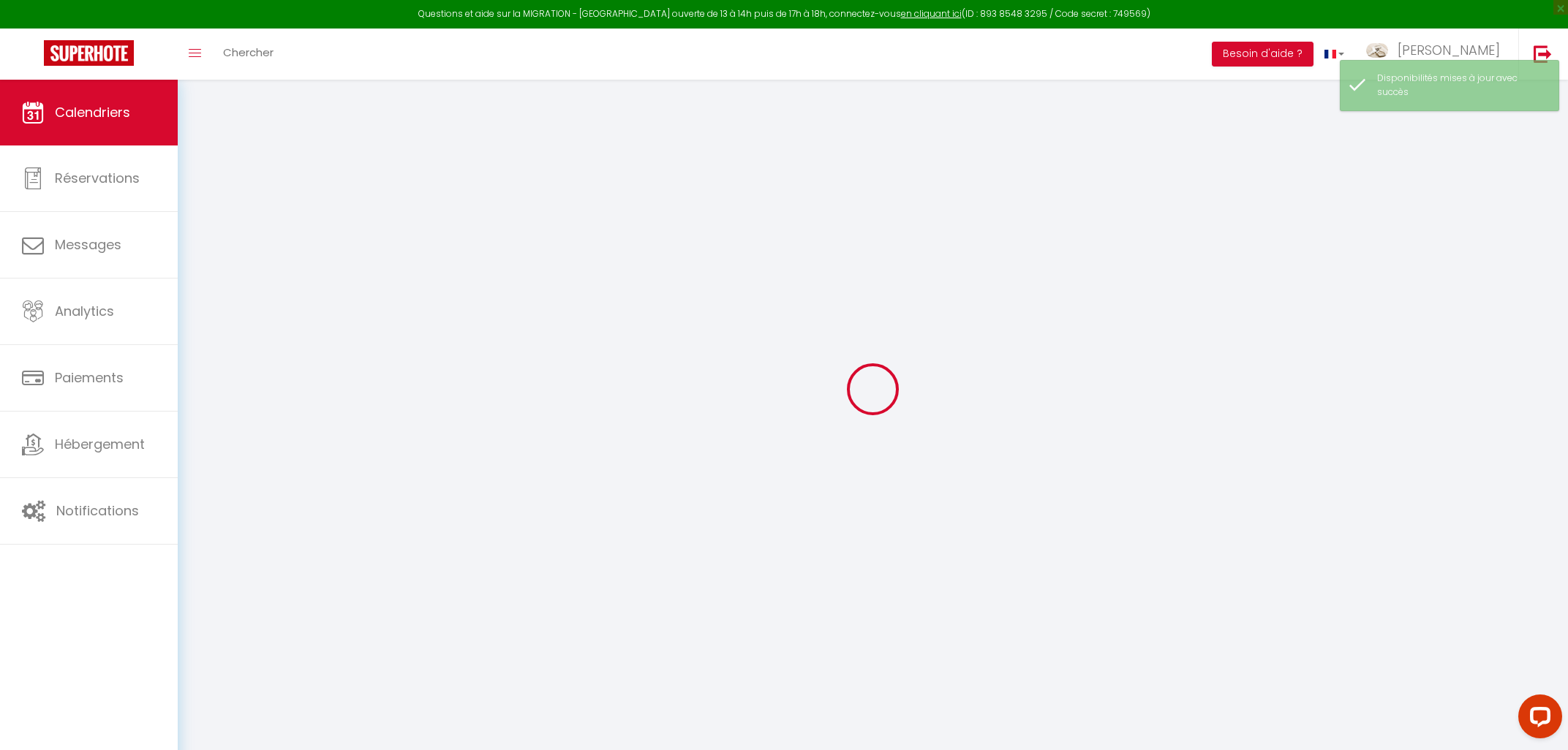
click at [225, 239] on div at bounding box center [872, 389] width 1355 height 619
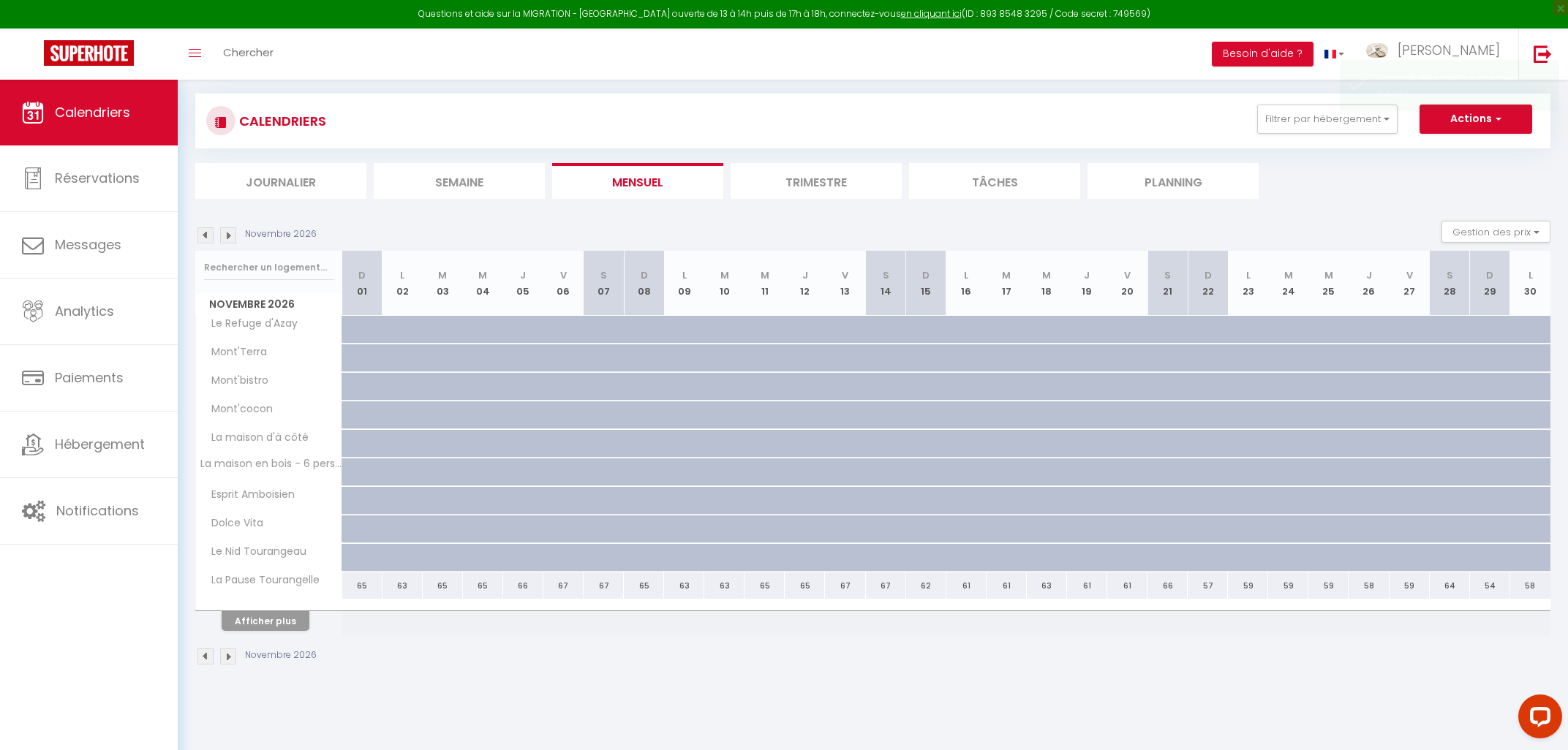
click at [225, 239] on img at bounding box center [228, 236] width 16 height 16
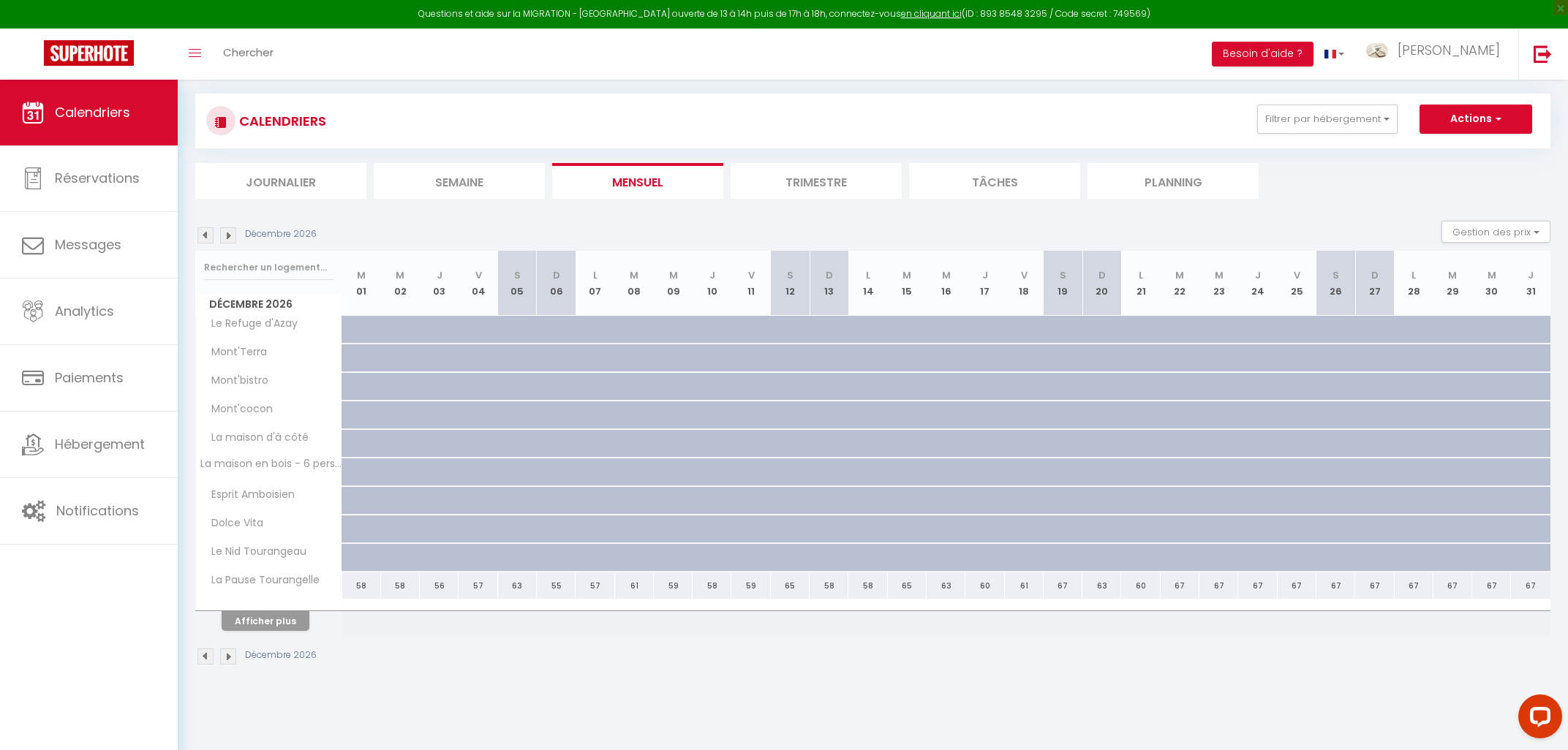
click at [225, 239] on img at bounding box center [228, 236] width 16 height 16
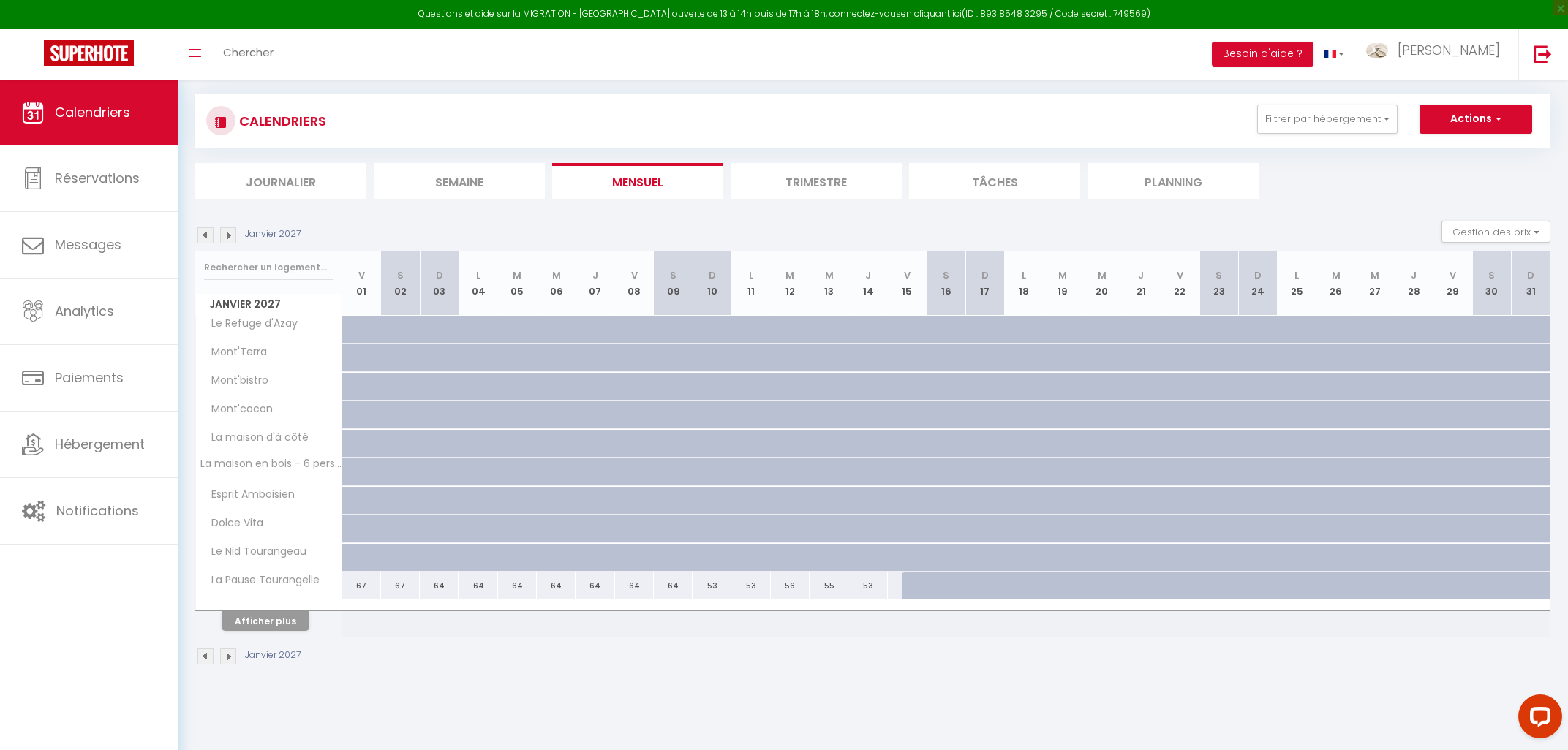
click at [225, 239] on img at bounding box center [228, 236] width 16 height 16
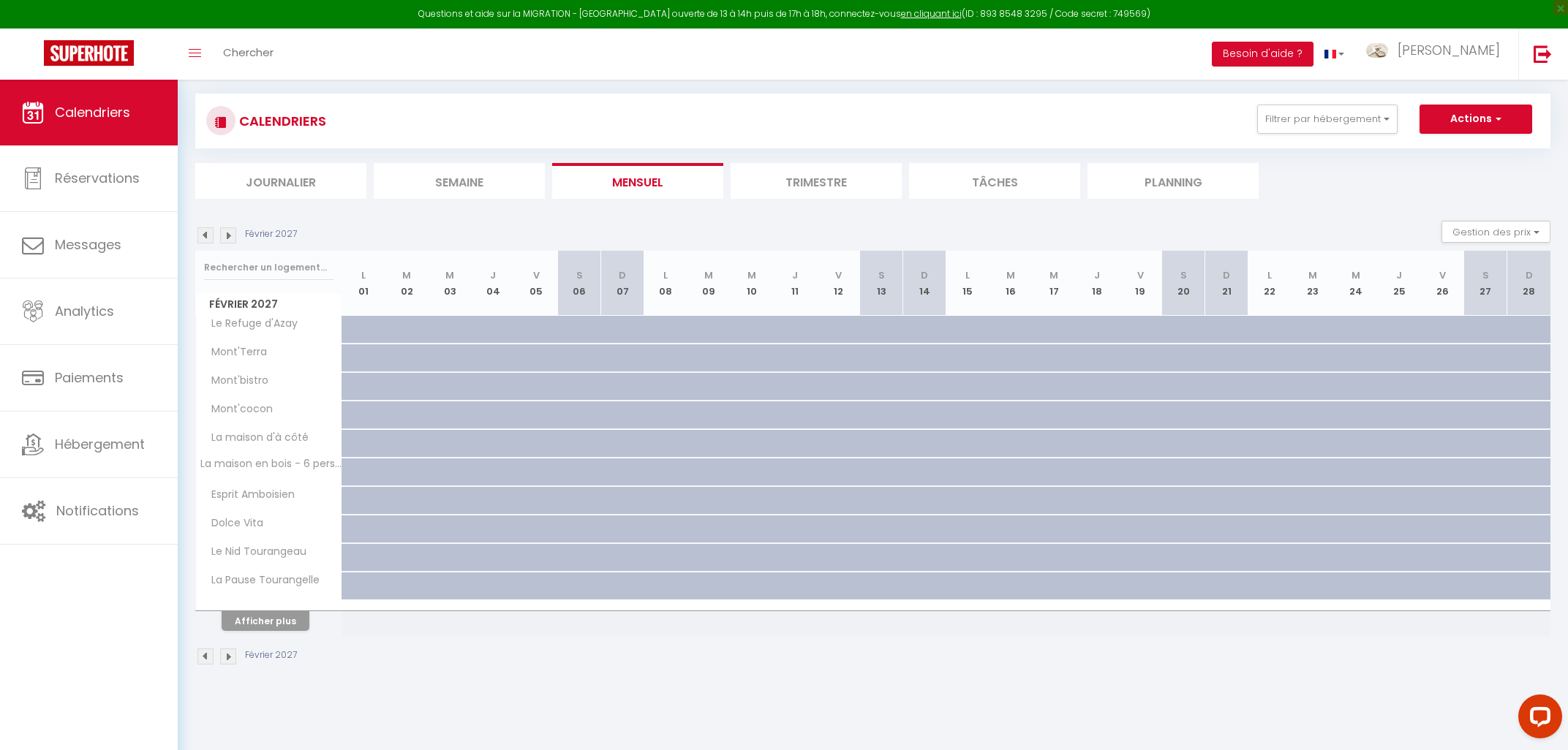
click at [205, 231] on img at bounding box center [206, 236] width 16 height 16
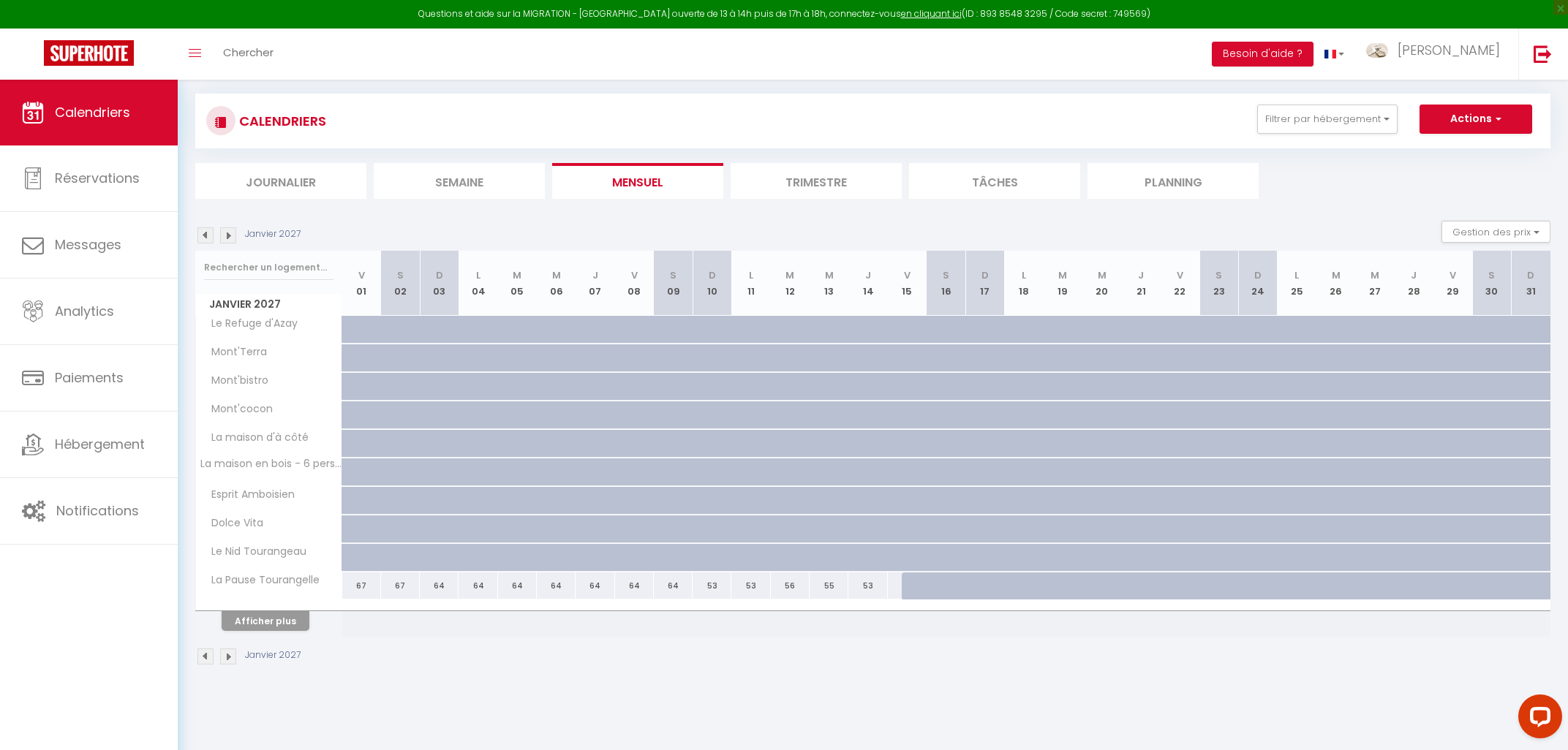
click at [205, 231] on img at bounding box center [206, 236] width 16 height 16
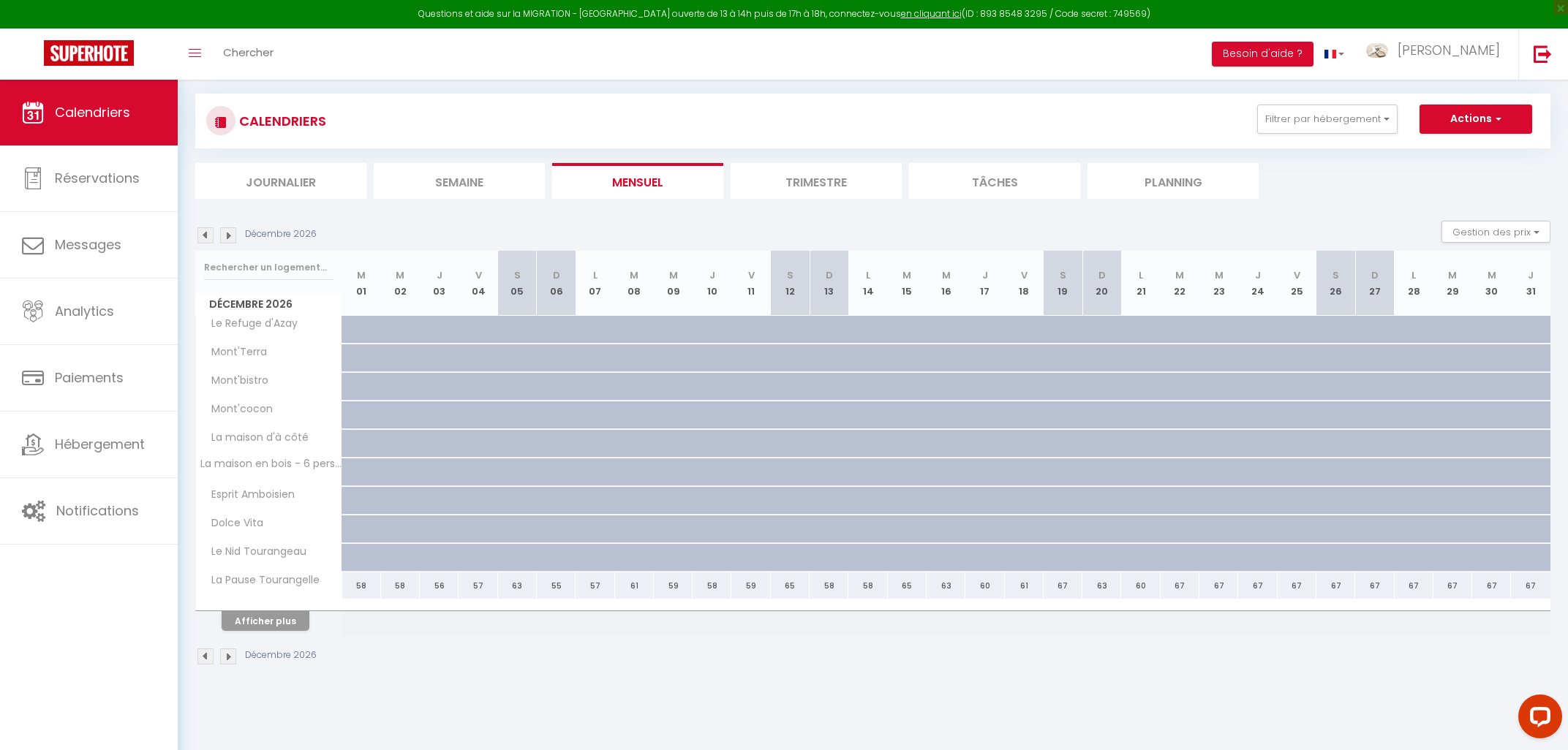
click at [205, 231] on img at bounding box center [206, 236] width 16 height 16
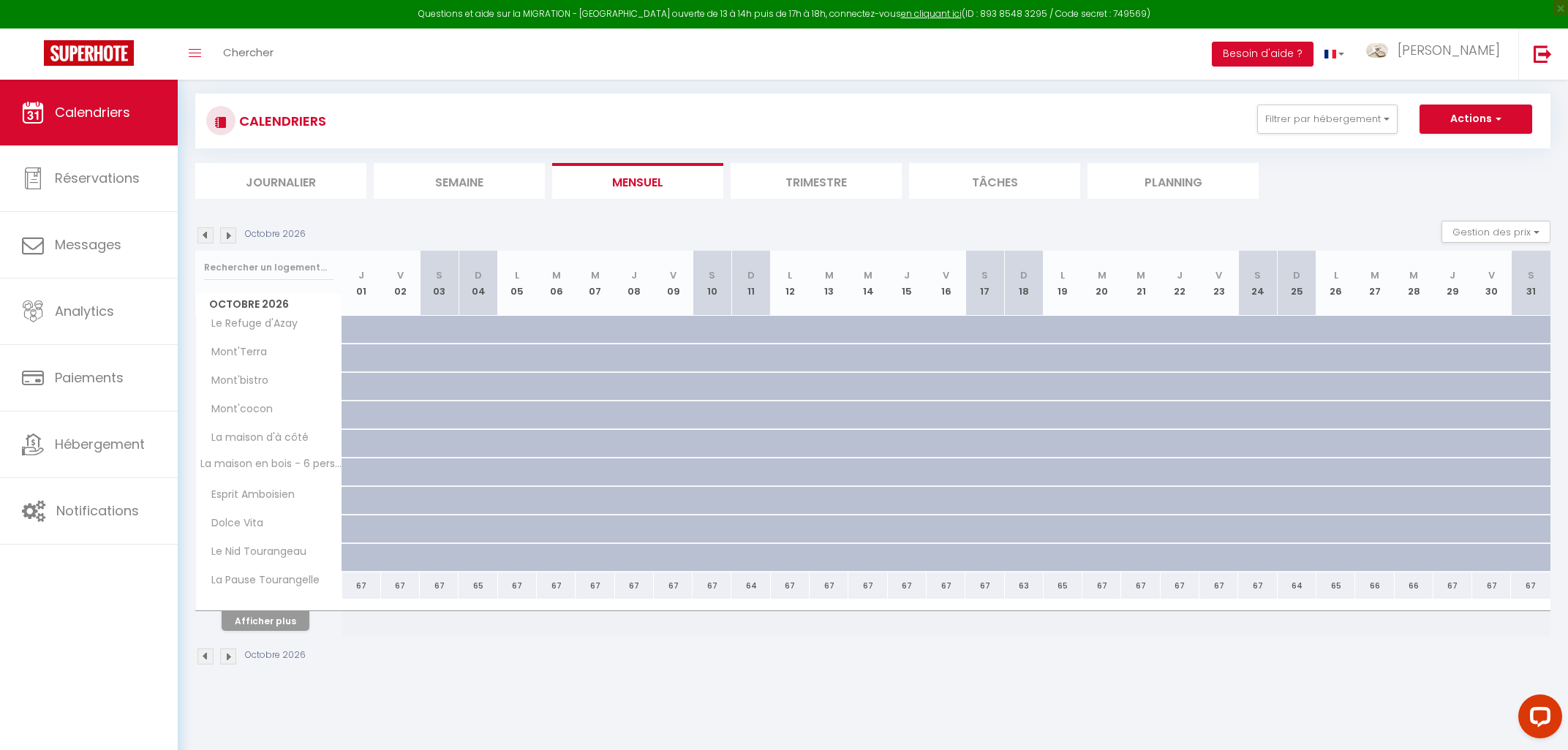
click at [205, 231] on img at bounding box center [206, 236] width 16 height 16
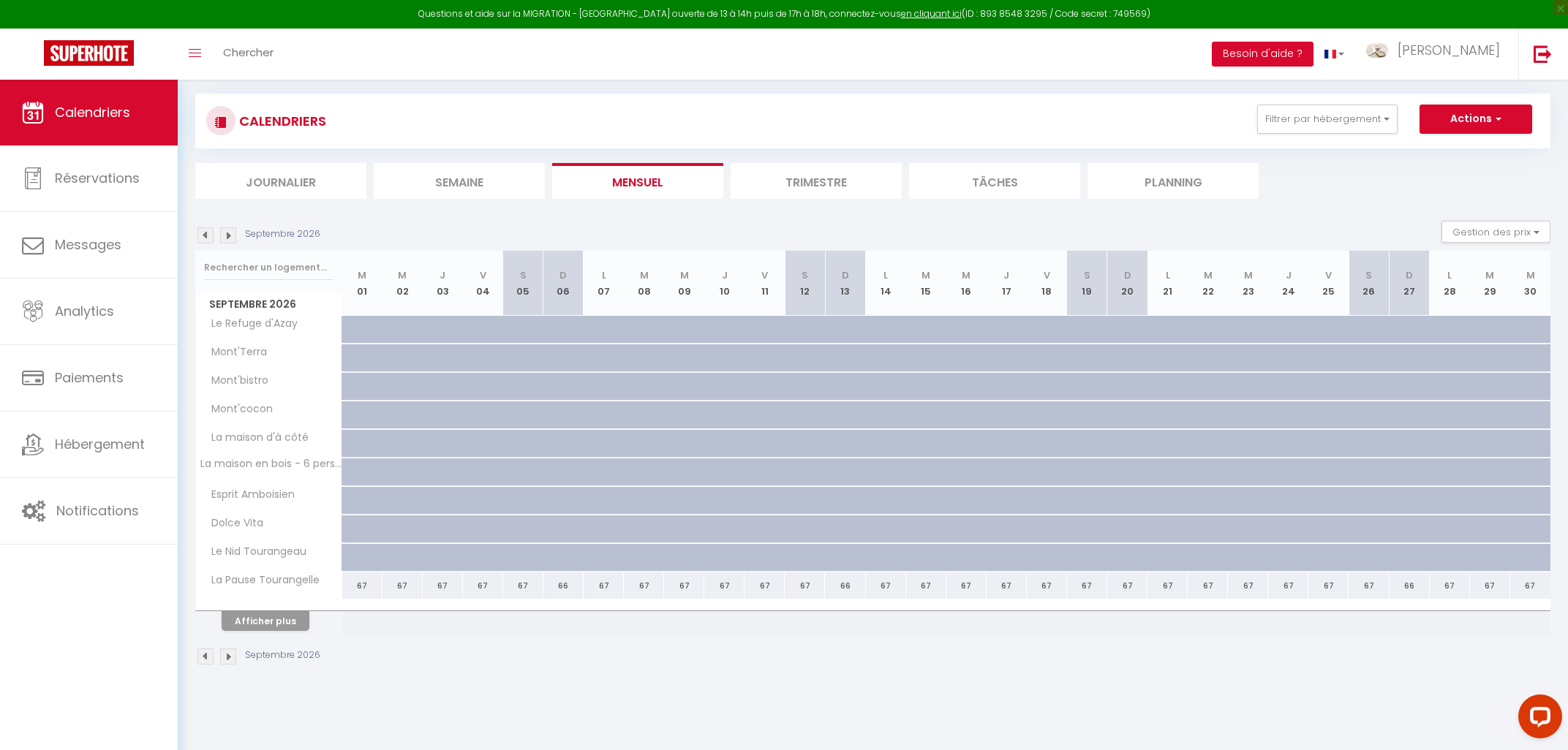
click at [205, 231] on img at bounding box center [206, 236] width 16 height 16
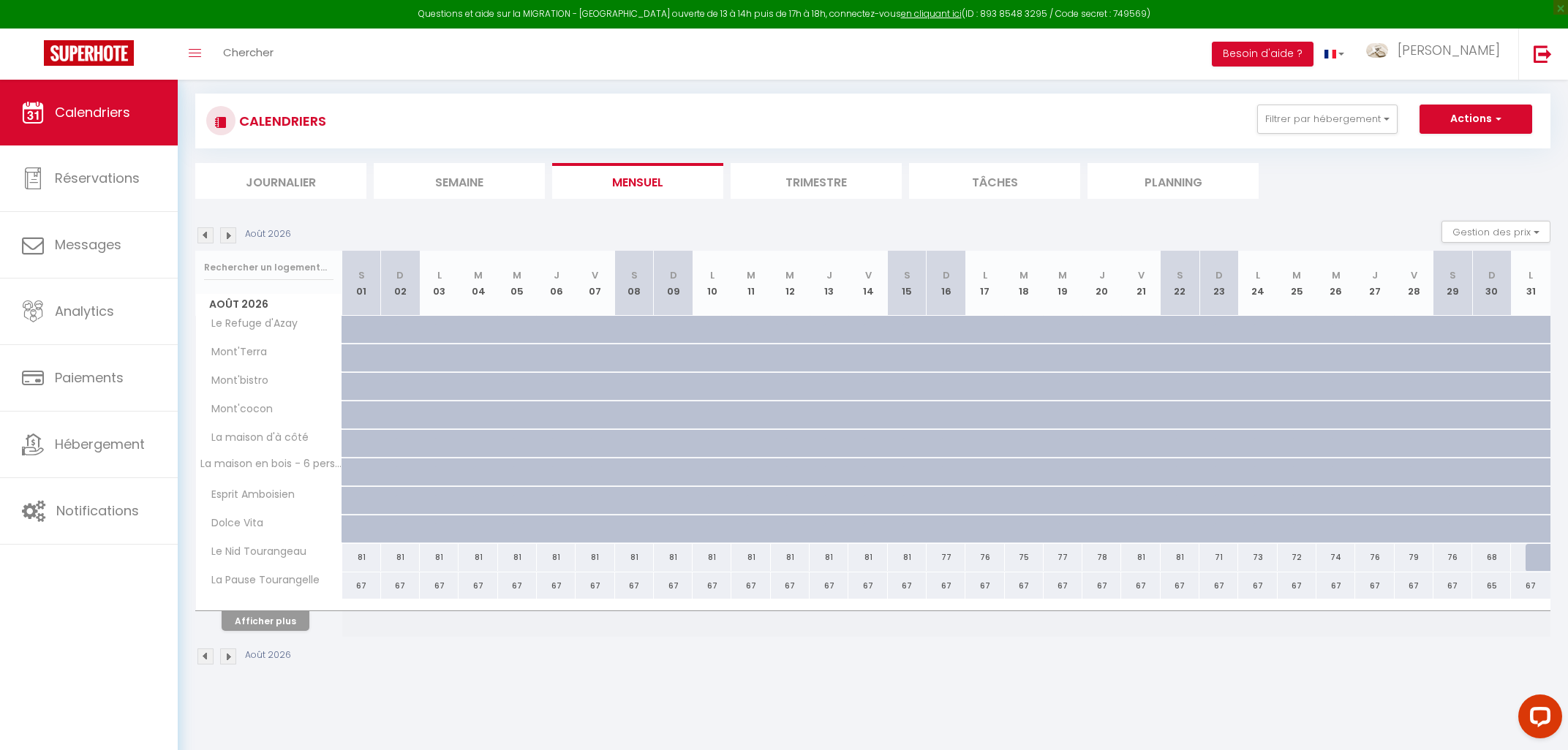
click at [233, 234] on img at bounding box center [228, 236] width 16 height 16
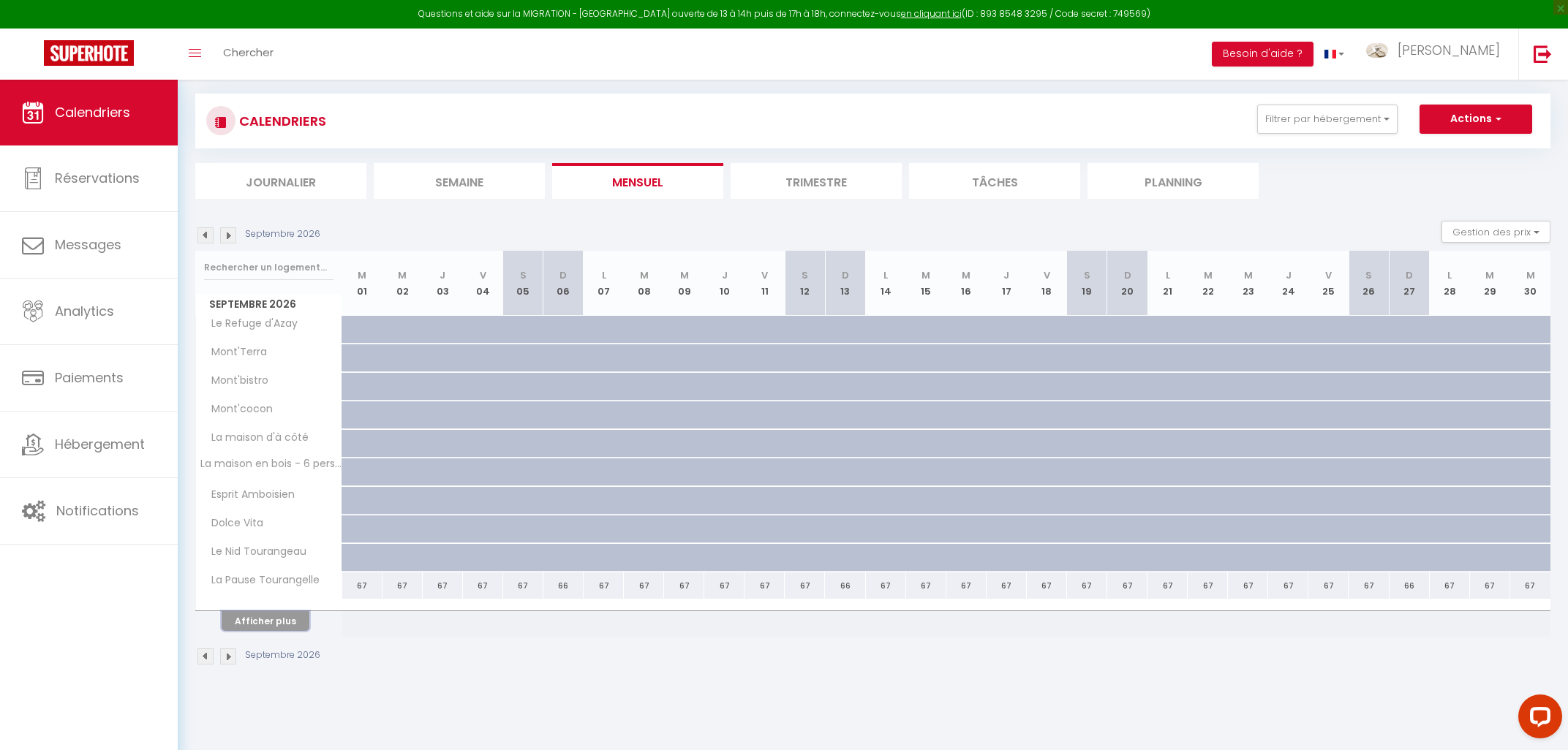
click at [267, 623] on button "Afficher plus" at bounding box center [265, 621] width 88 height 20
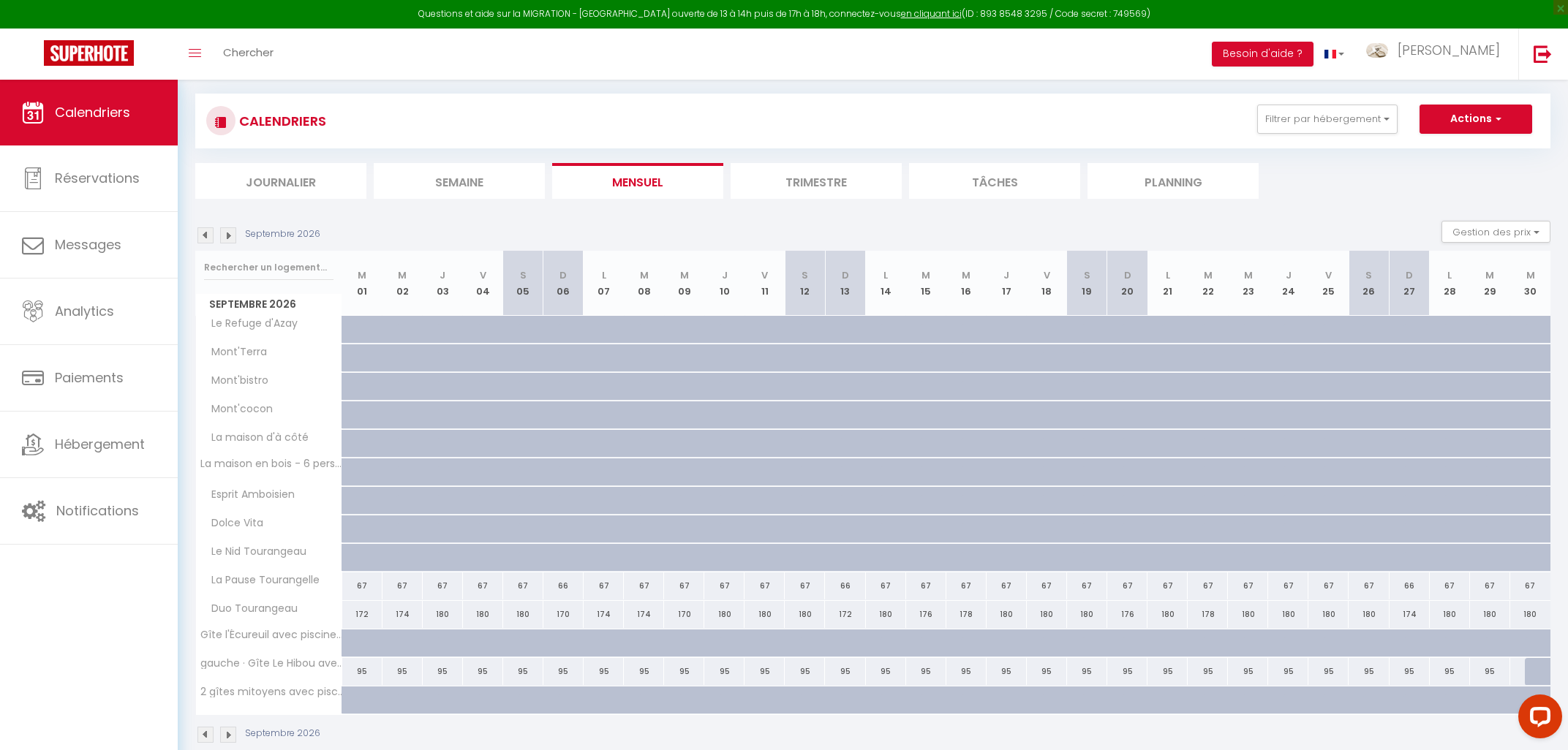
click at [206, 236] on img at bounding box center [206, 236] width 16 height 16
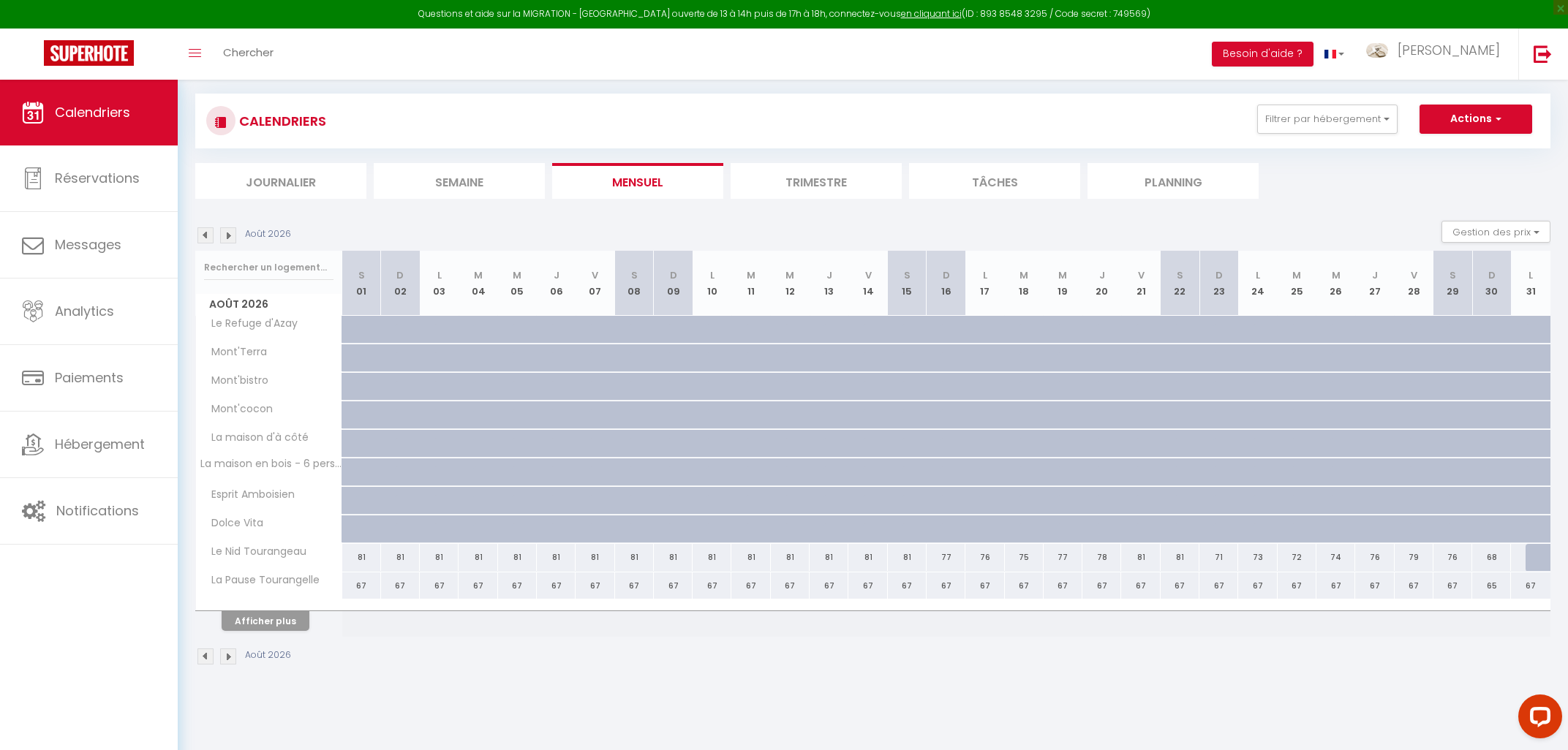
click at [206, 236] on img at bounding box center [206, 236] width 16 height 16
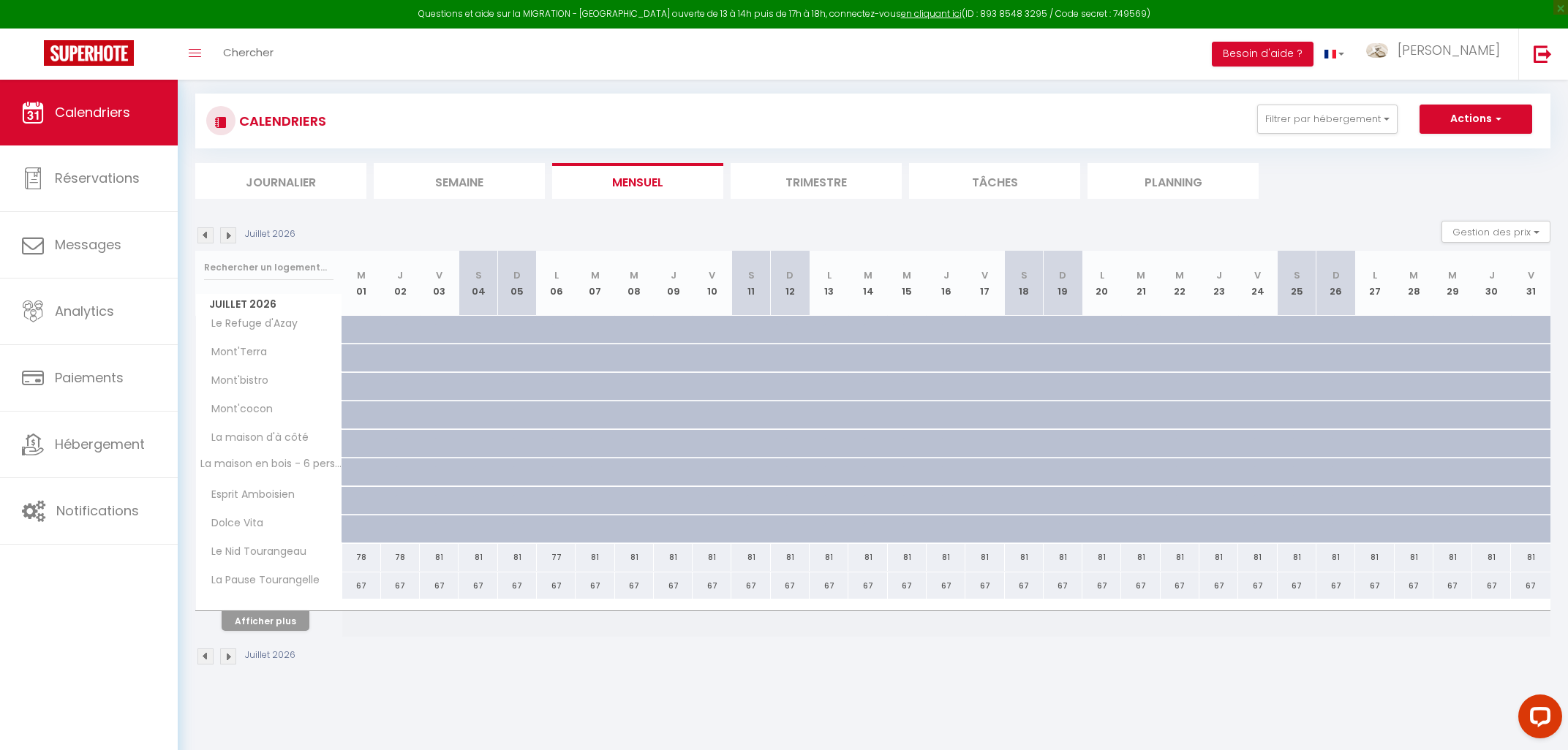
click at [206, 236] on img at bounding box center [206, 236] width 16 height 16
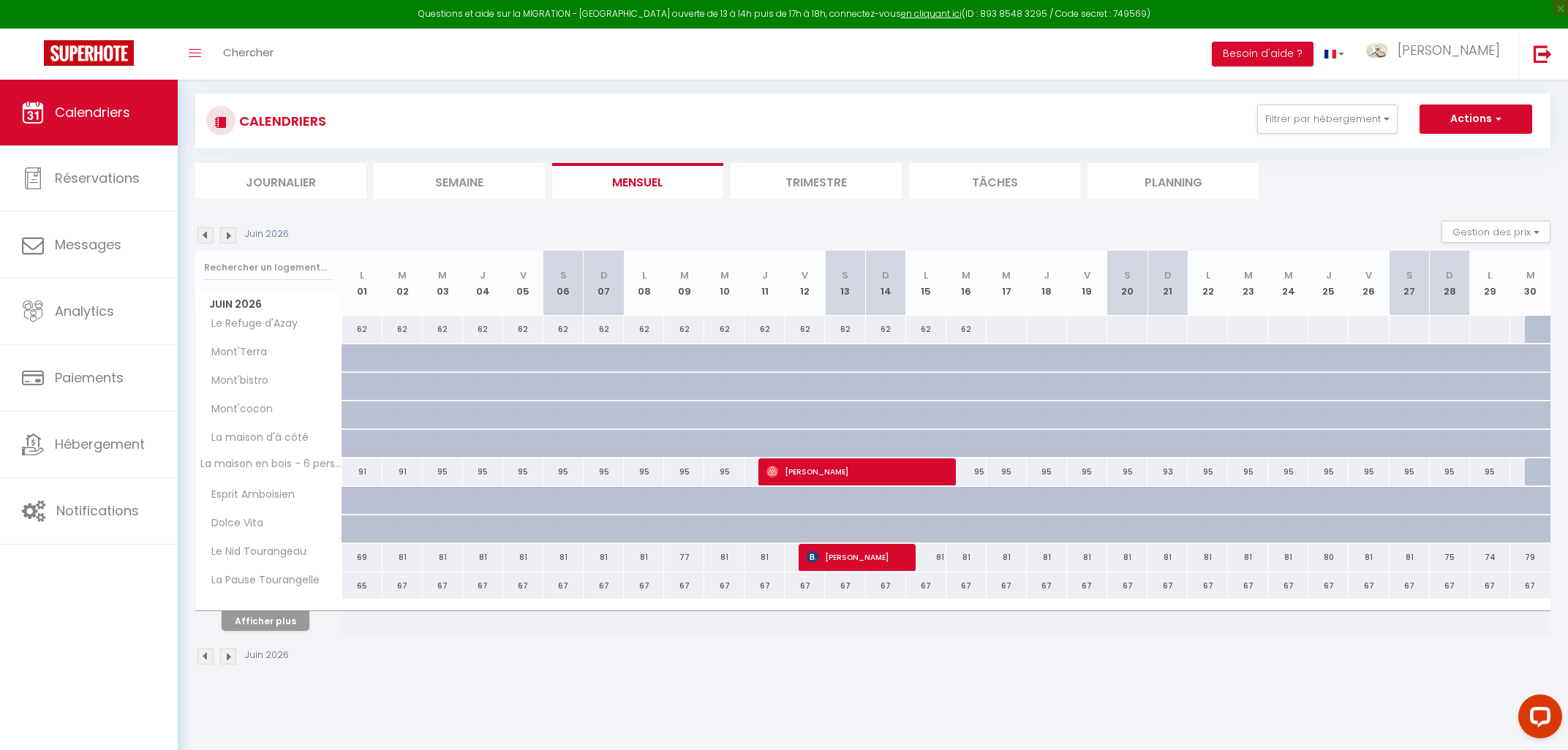
click at [206, 236] on img at bounding box center [206, 236] width 16 height 16
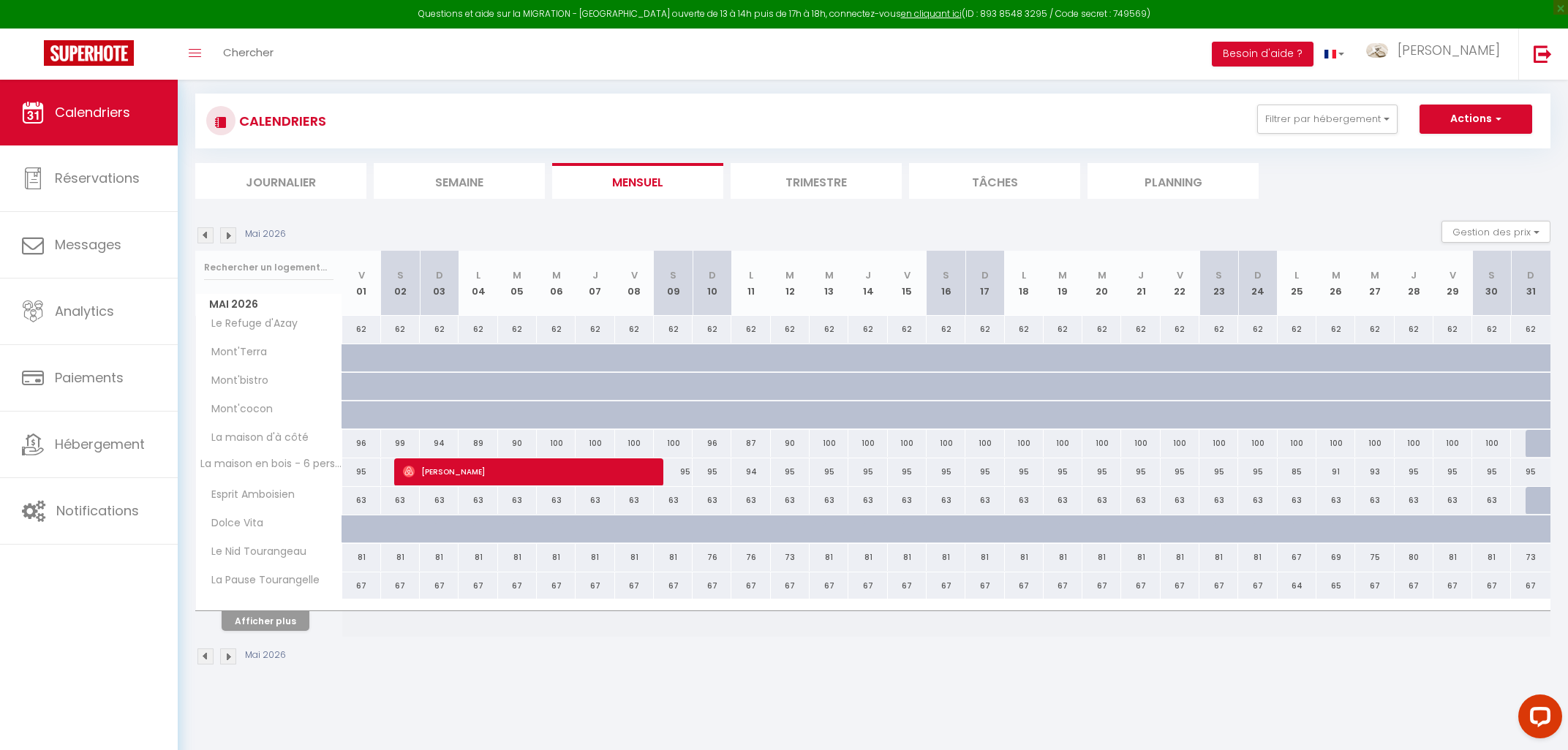
click at [206, 236] on img at bounding box center [206, 236] width 16 height 16
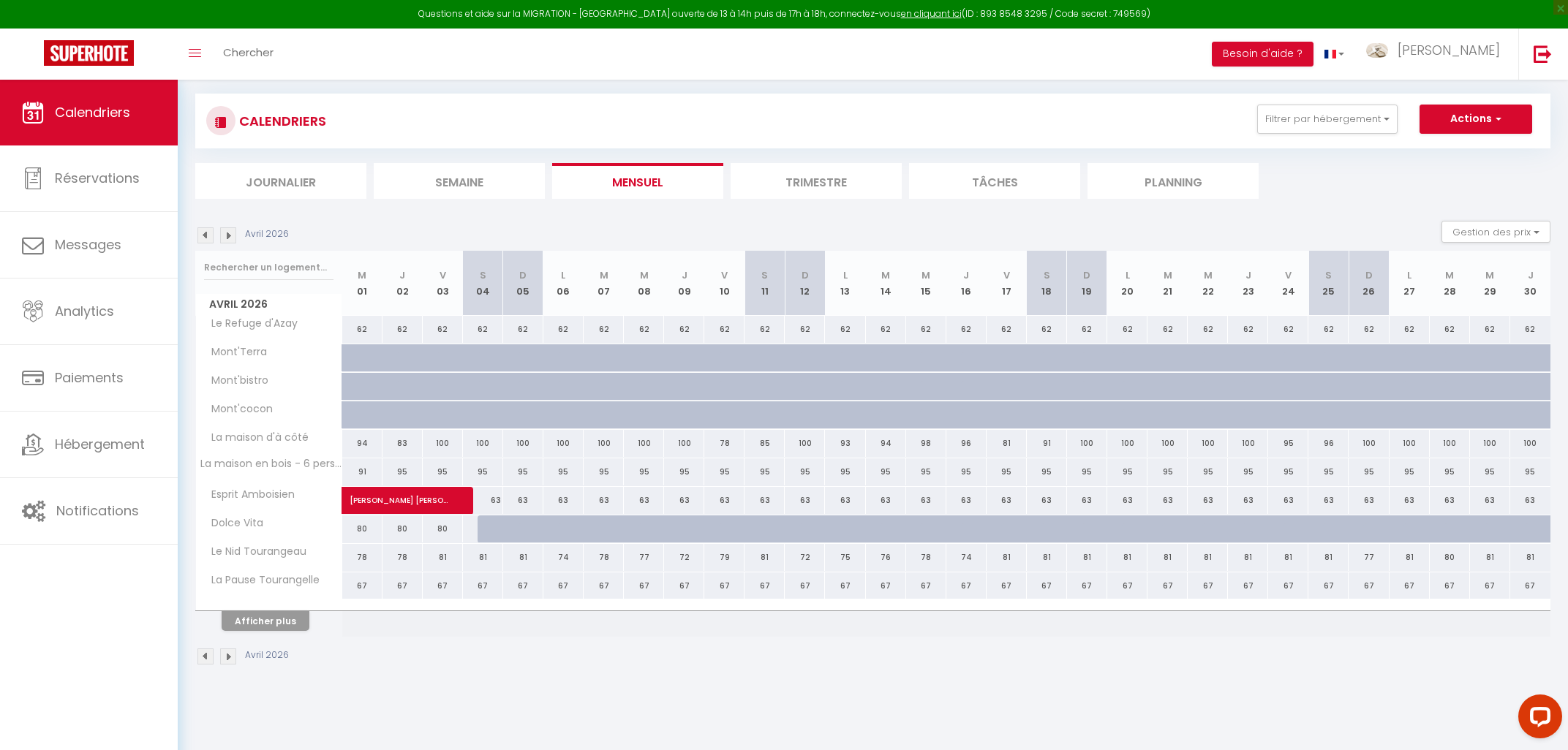
click at [206, 236] on img at bounding box center [206, 236] width 16 height 16
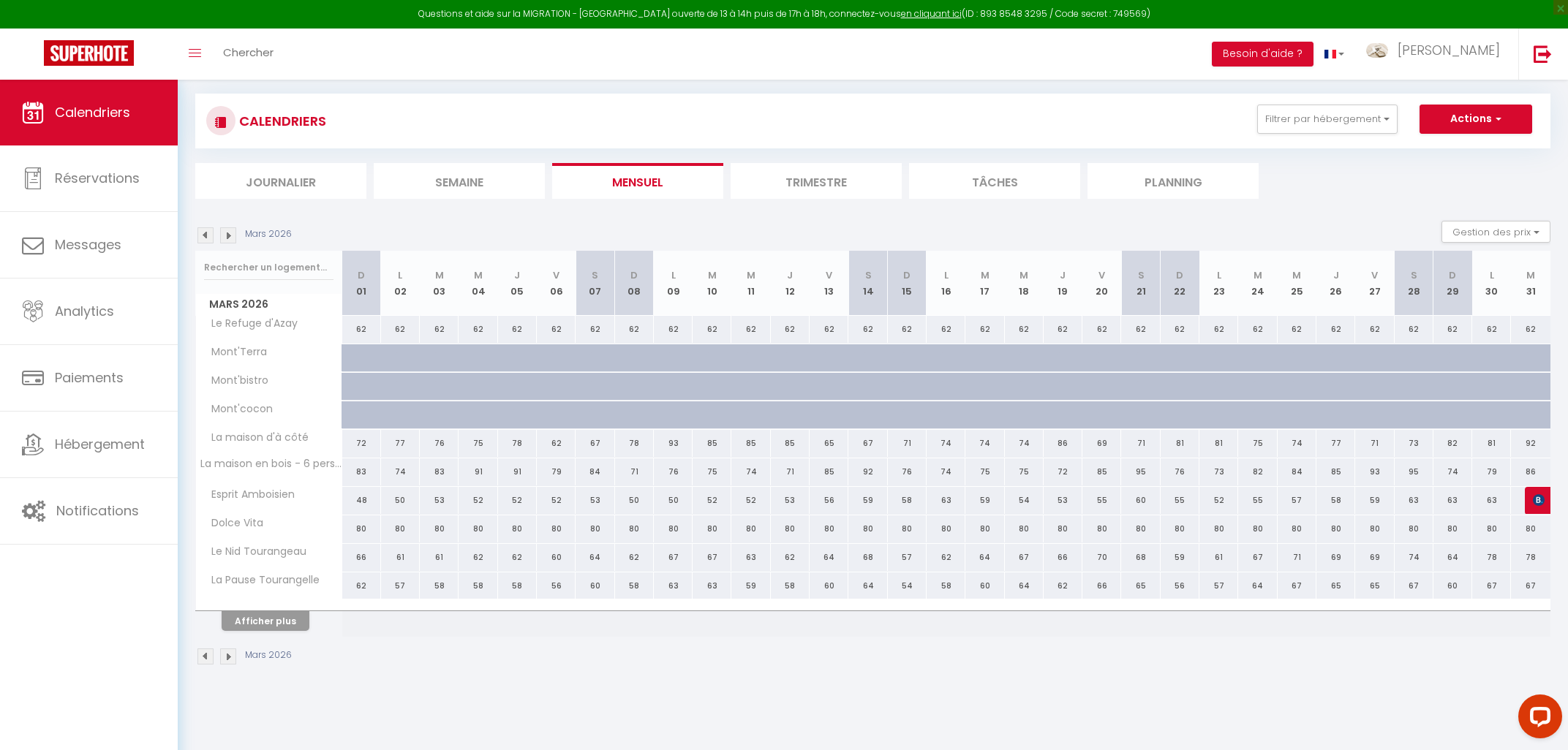
click at [206, 236] on img at bounding box center [206, 236] width 16 height 16
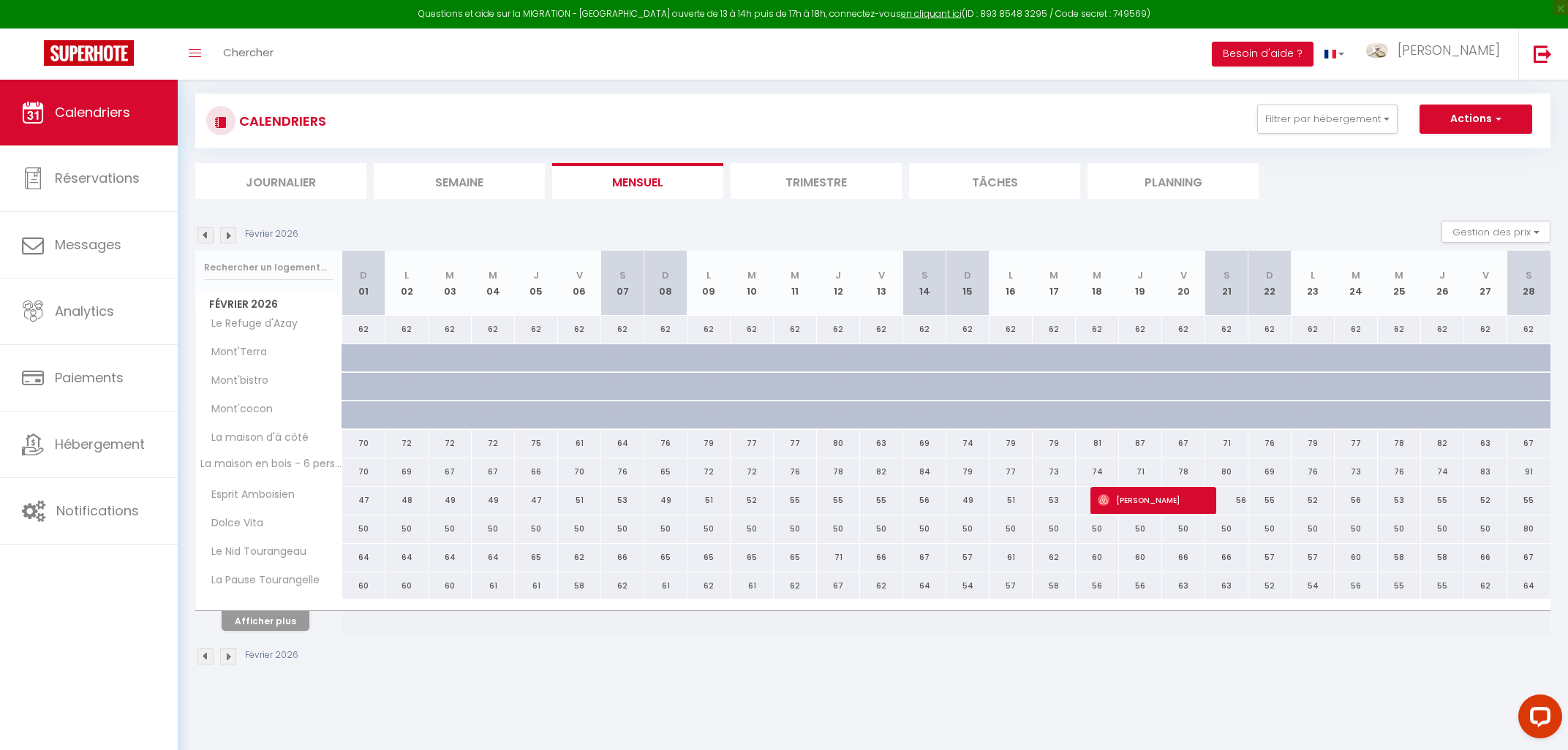
click at [206, 236] on img at bounding box center [206, 236] width 16 height 16
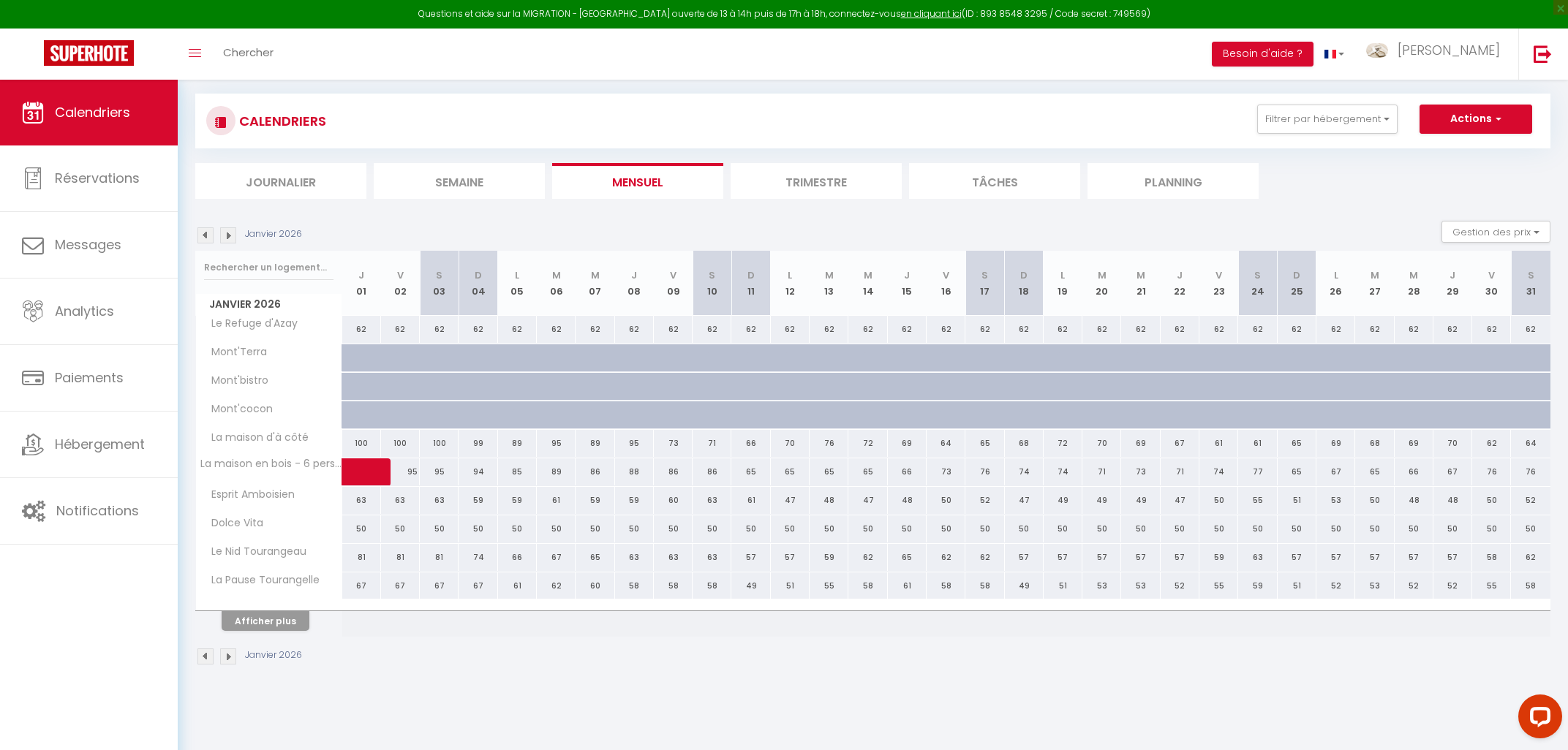
click at [206, 236] on img at bounding box center [206, 236] width 16 height 16
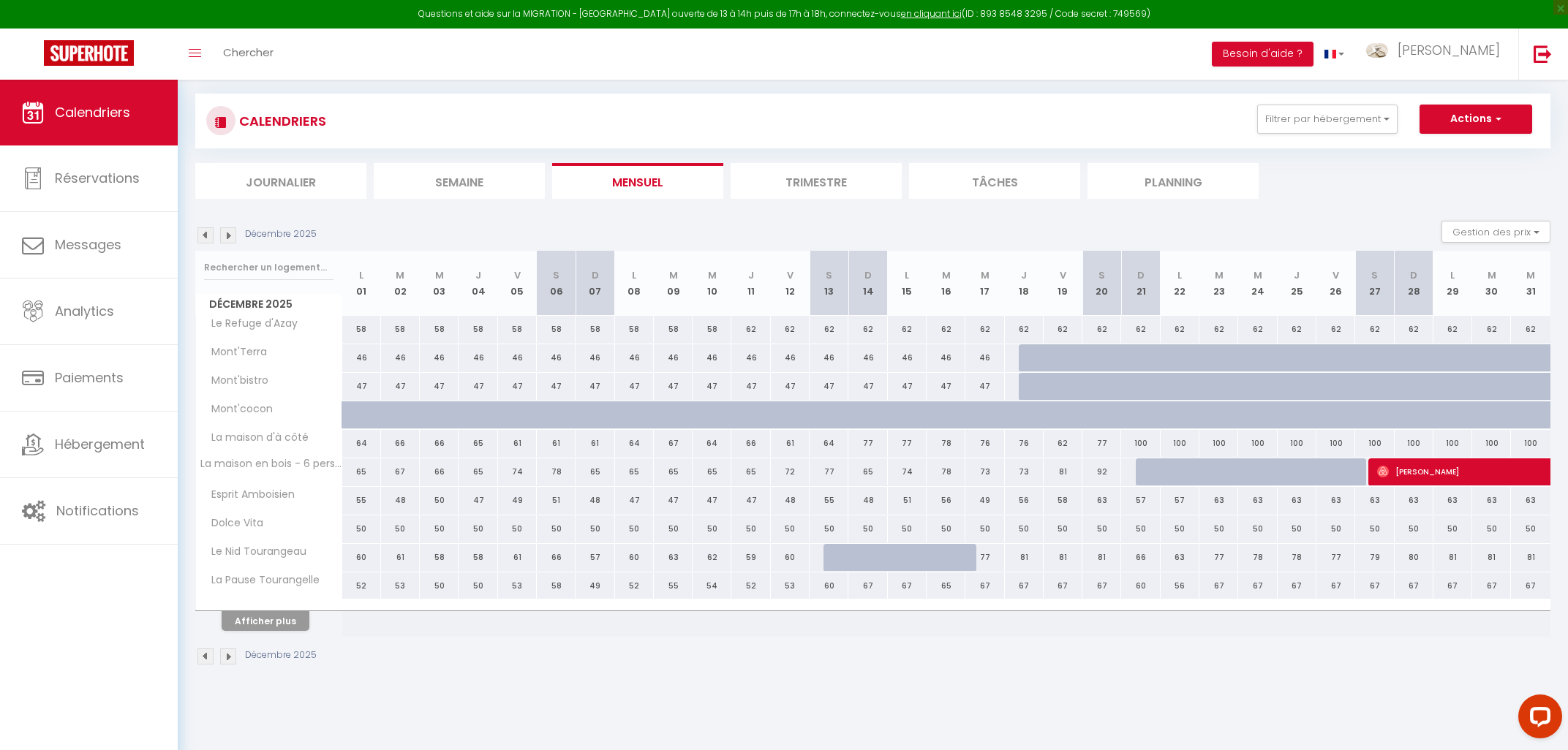
click at [1030, 359] on div at bounding box center [1038, 358] width 39 height 28
select select "1"
type input "Jeu 18 Décembre 2025"
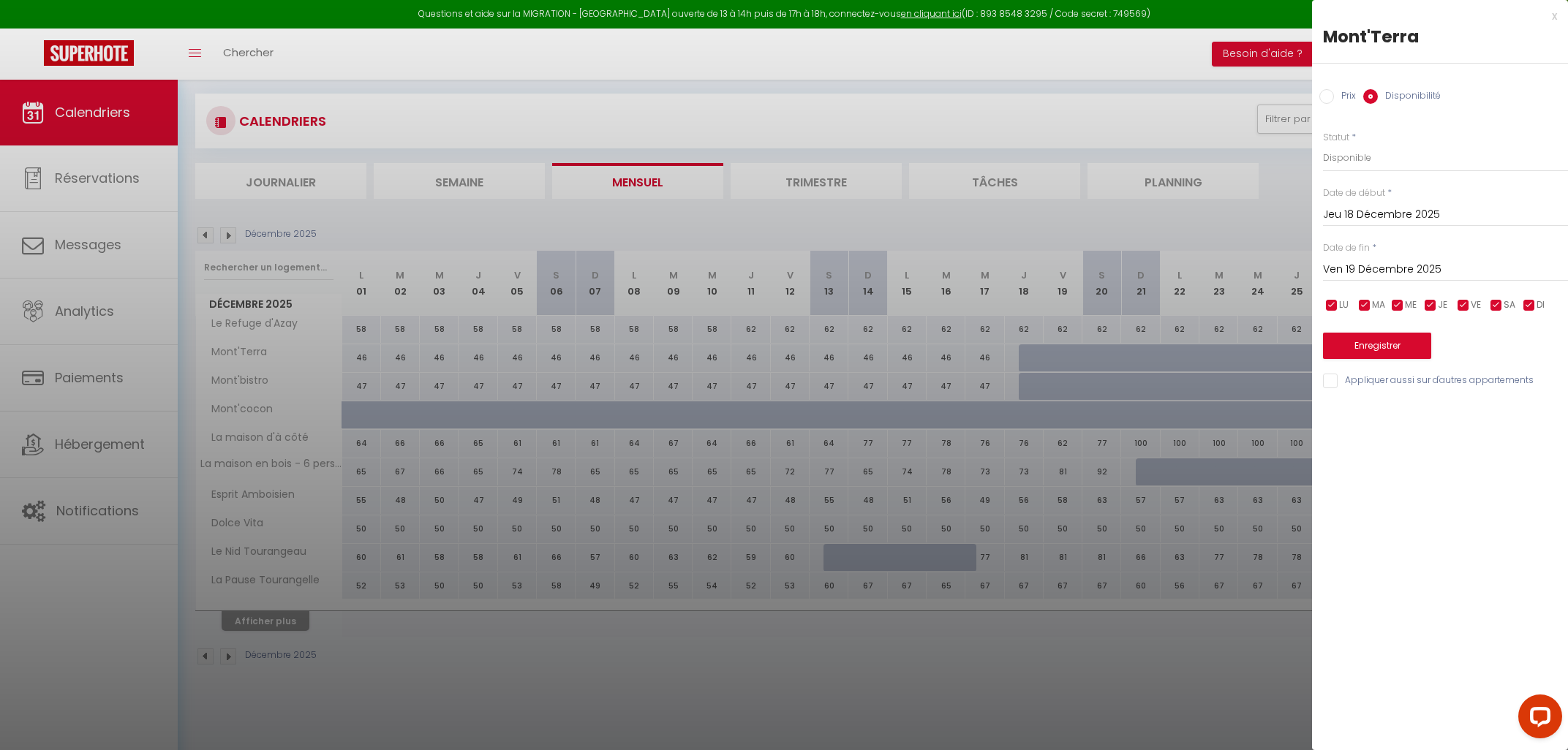
click at [1345, 268] on input "Ven 19 Décembre 2025" at bounding box center [1445, 270] width 245 height 19
click at [1516, 294] on span ">" at bounding box center [1525, 295] width 32 height 29
click at [1520, 445] on span "28" at bounding box center [1525, 441] width 32 height 29
type input "Sam 28 Février 2026"
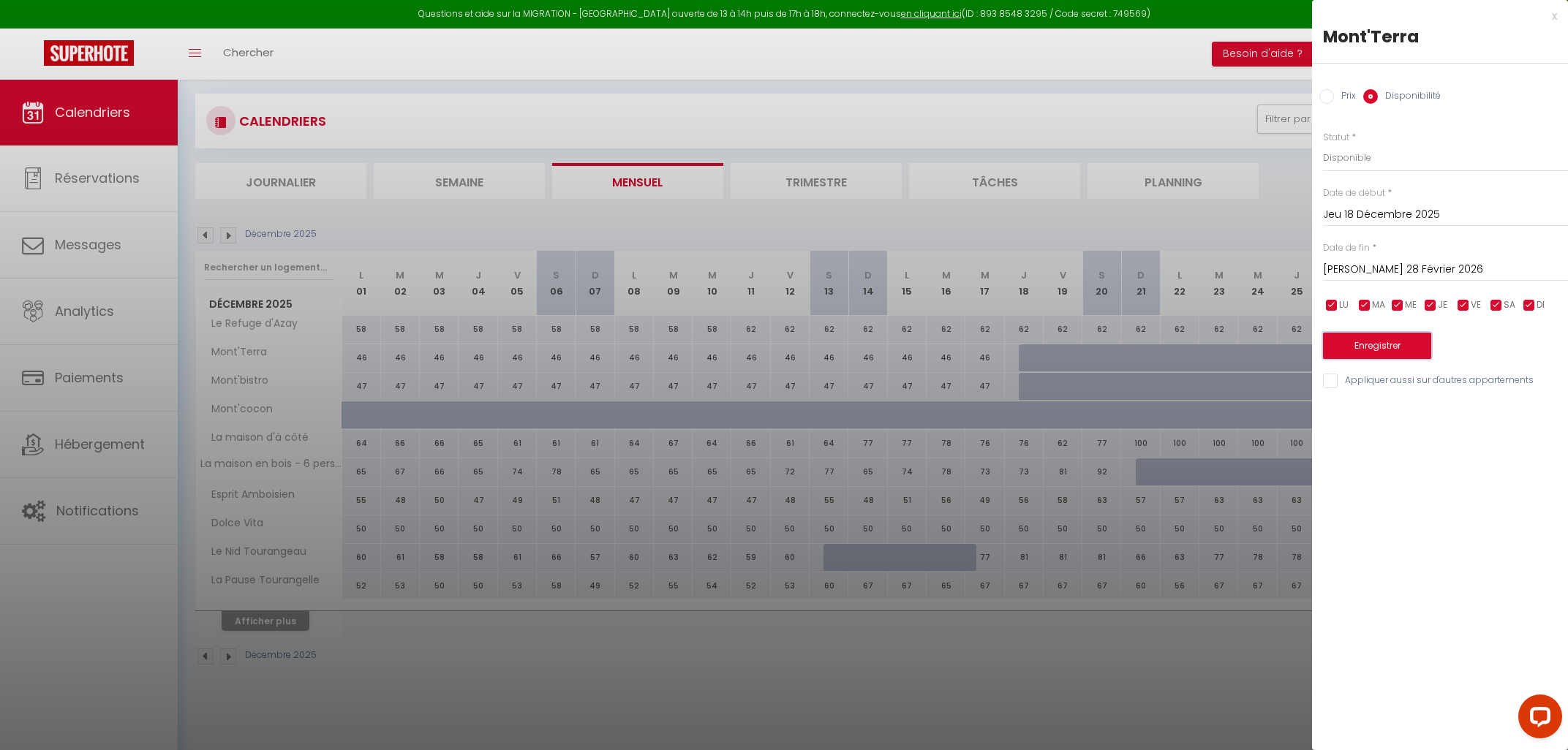
click at [1411, 357] on button "Enregistrer" at bounding box center [1376, 346] width 108 height 27
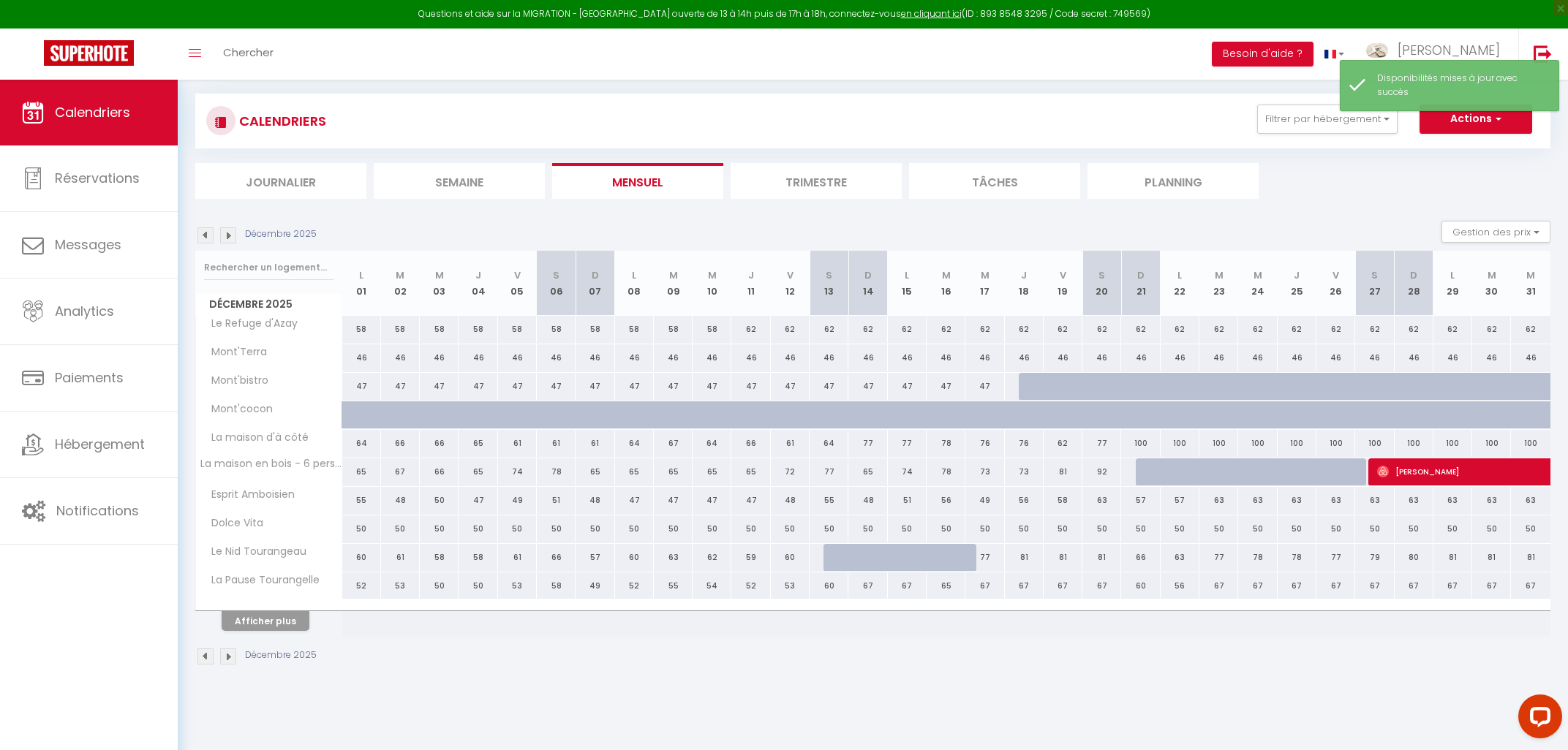
click at [204, 234] on img at bounding box center [206, 236] width 16 height 16
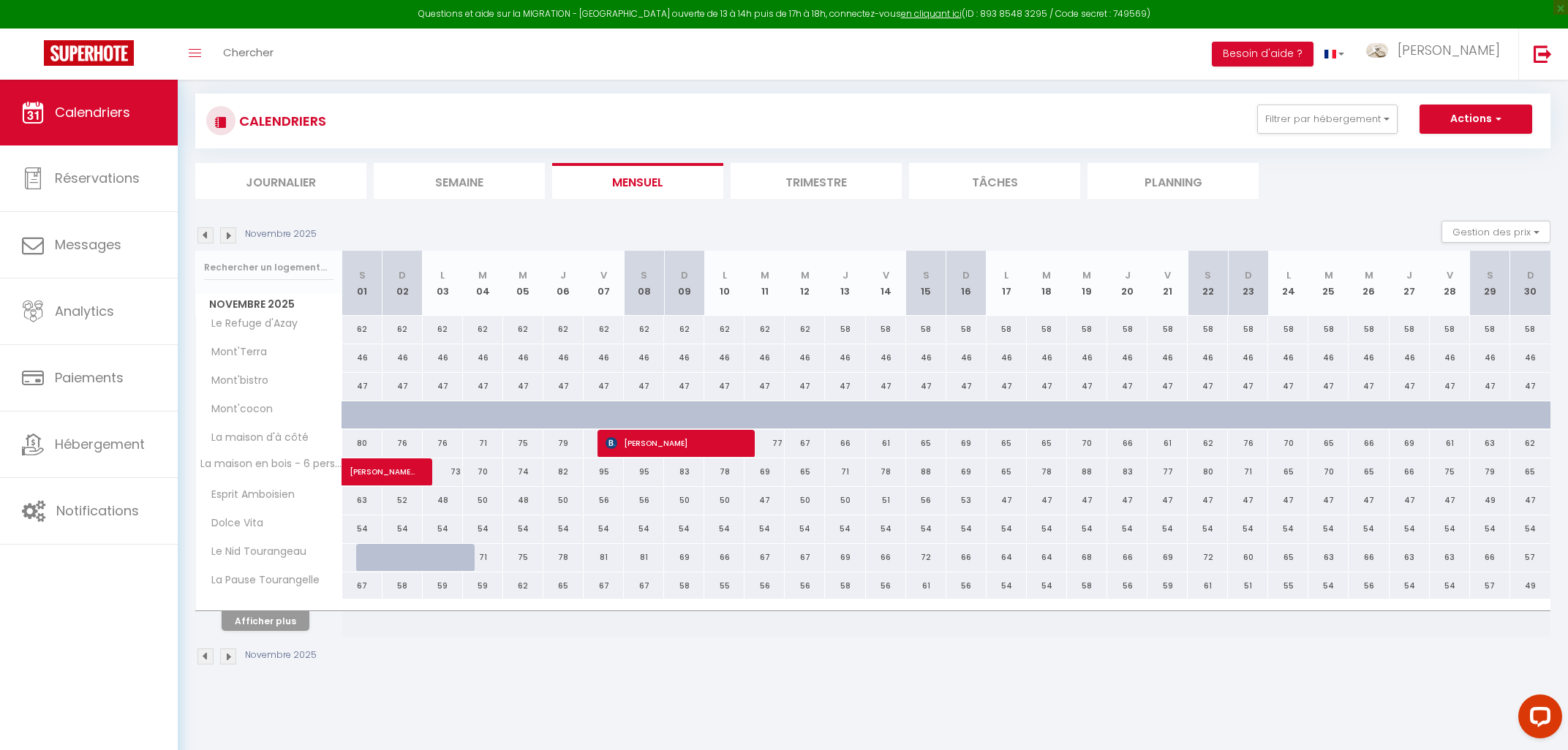
click at [225, 236] on img at bounding box center [228, 236] width 16 height 16
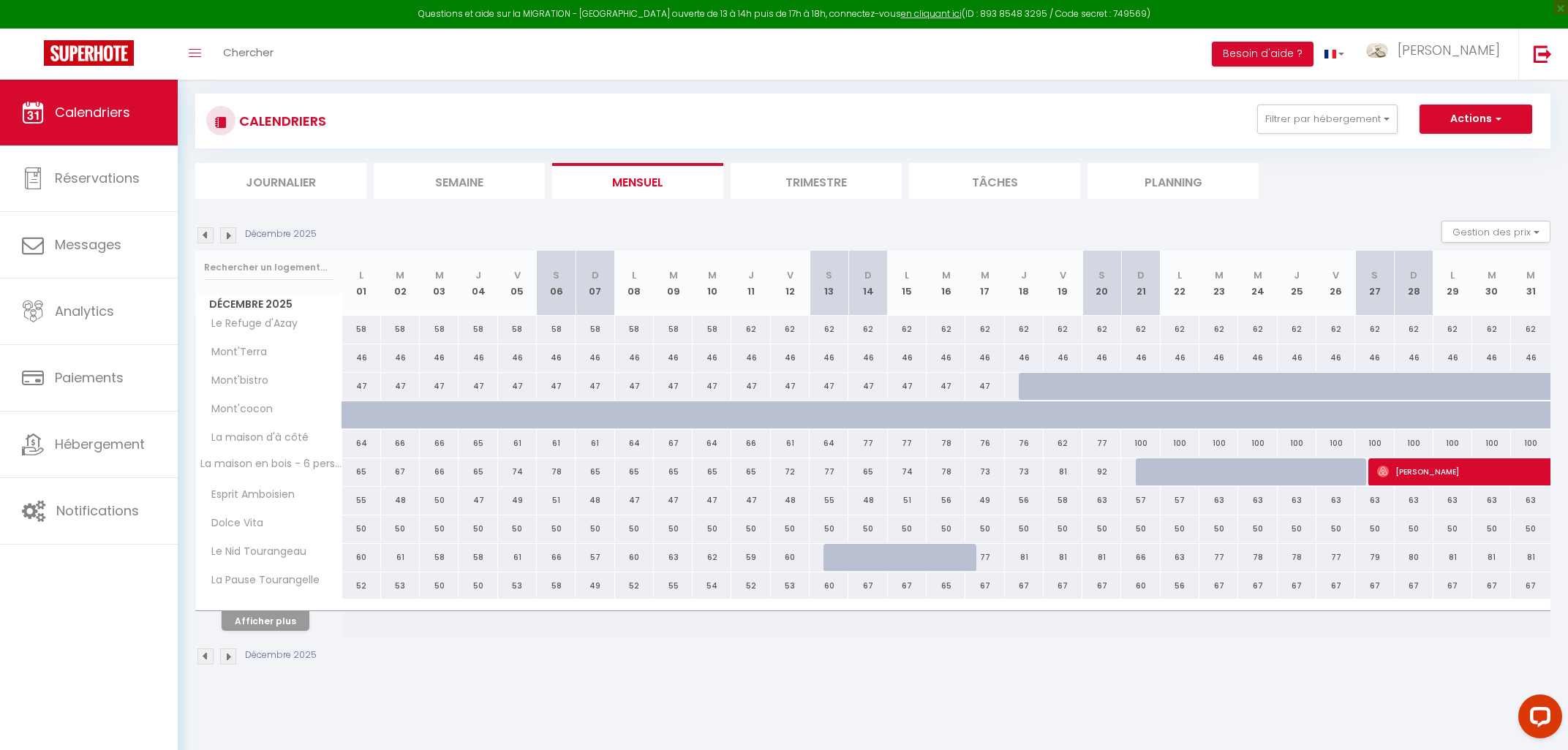
click at [1026, 385] on div at bounding box center [1038, 387] width 39 height 28
select select "1"
type input "Jeu 18 Décembre 2025"
type input "Ven 19 Décembre 2025"
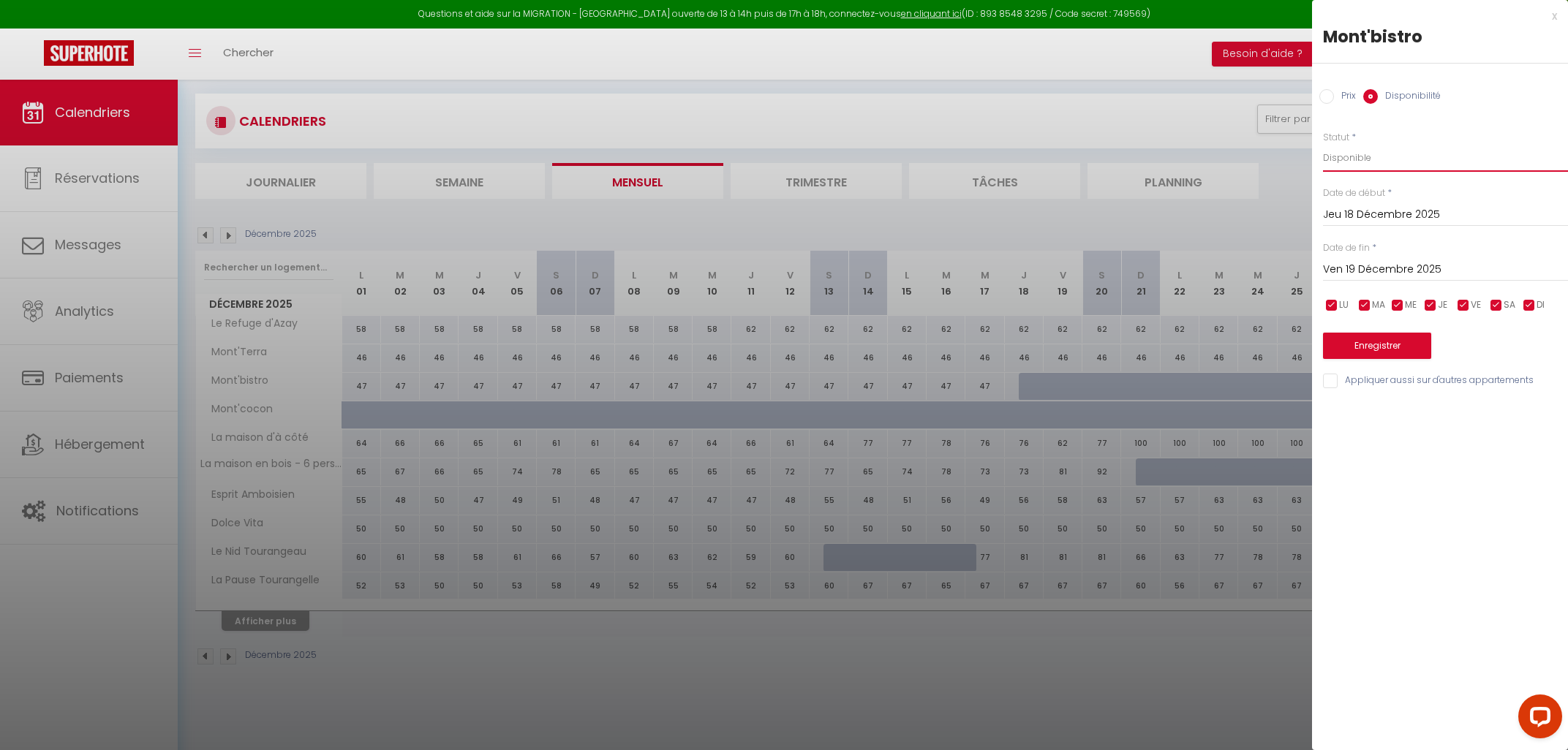
click at [1323, 144] on select "Disponible Indisponible" at bounding box center [1445, 158] width 245 height 28
select select "0"
click option "Indisponible" at bounding box center [0, 0] width 0 height 0
click at [1406, 268] on input "Ven 19 Décembre 2025" at bounding box center [1445, 270] width 245 height 19
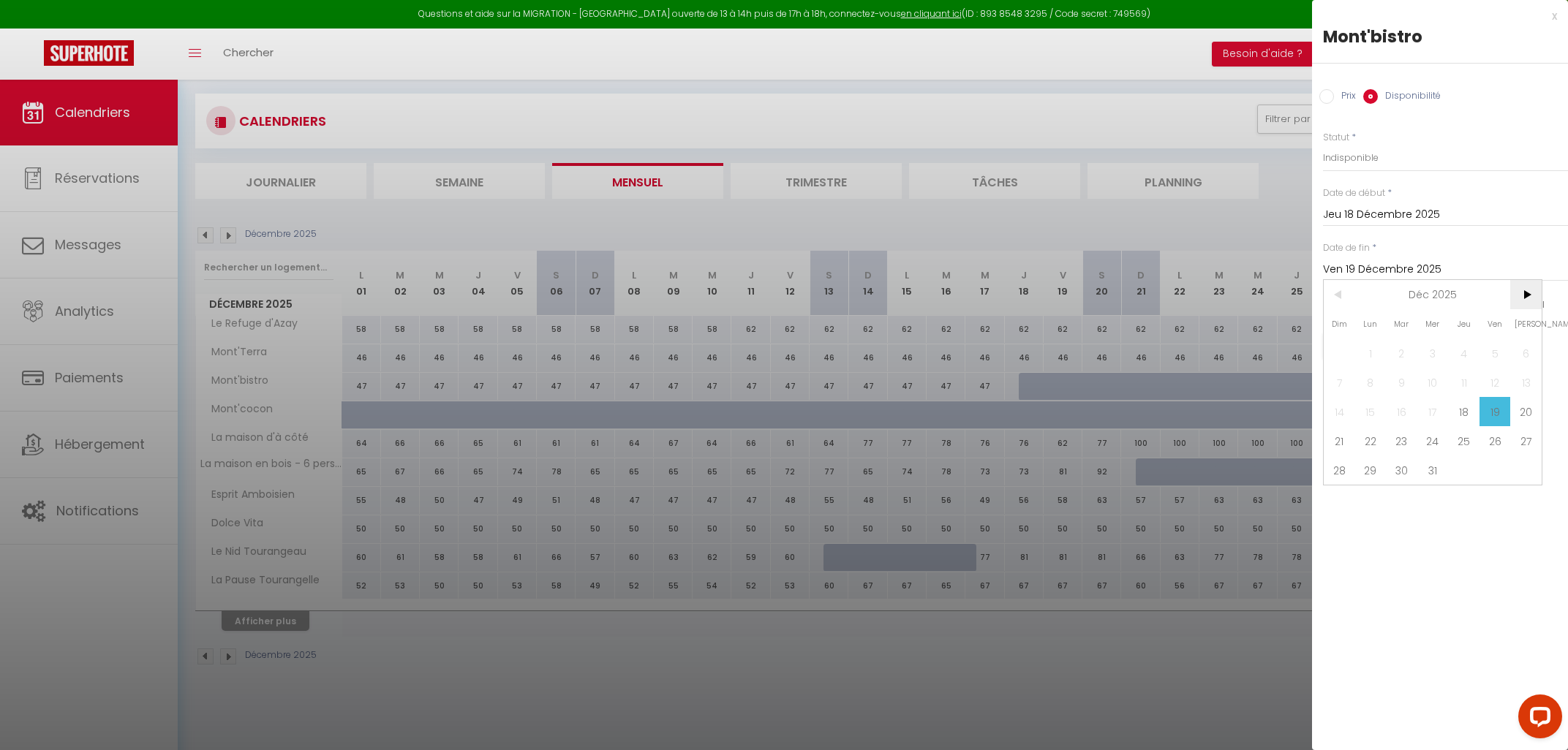
click at [1532, 300] on span ">" at bounding box center [1525, 295] width 32 height 29
click at [1402, 467] on span "31" at bounding box center [1401, 470] width 32 height 29
type input "Mar 31 Mars 2026"
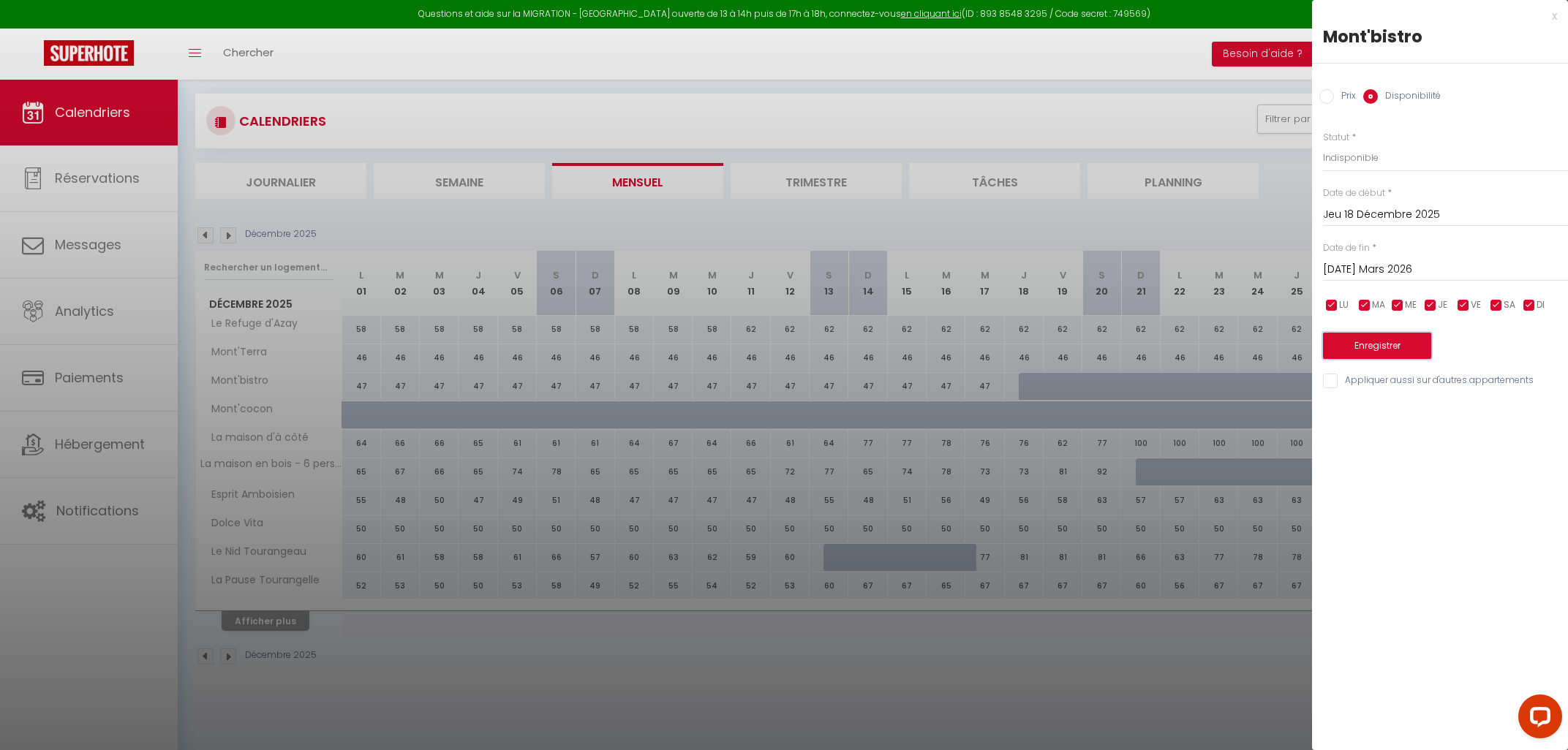
click at [1380, 347] on button "Enregistrer" at bounding box center [1376, 346] width 108 height 27
